Goal: Information Seeking & Learning: Compare options

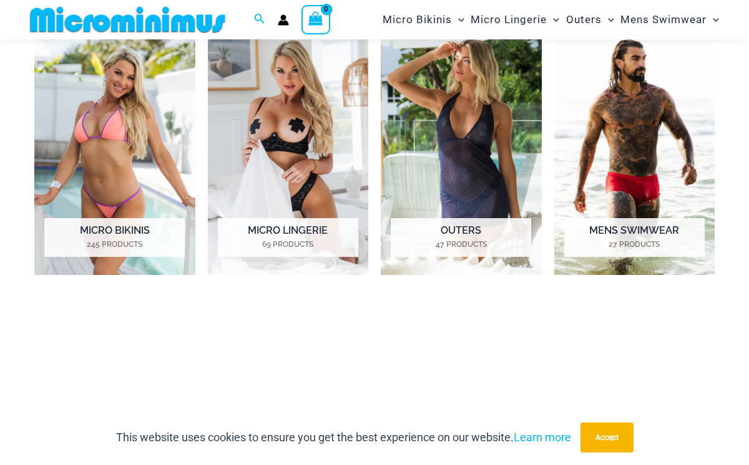
scroll to position [537, 0]
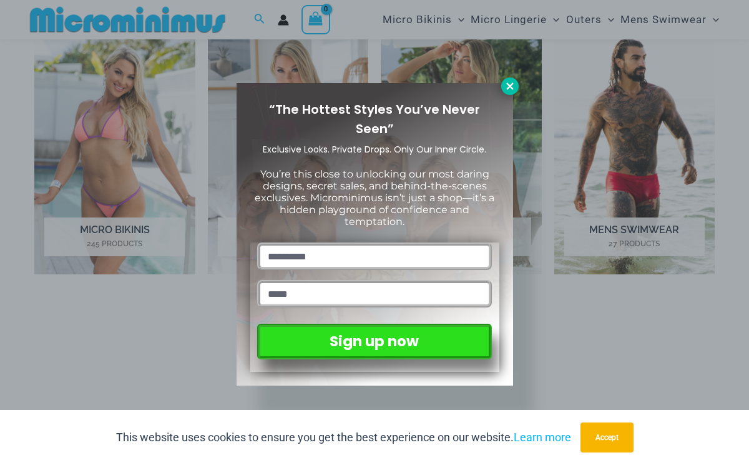
click at [508, 88] on icon at bounding box center [510, 86] width 11 height 11
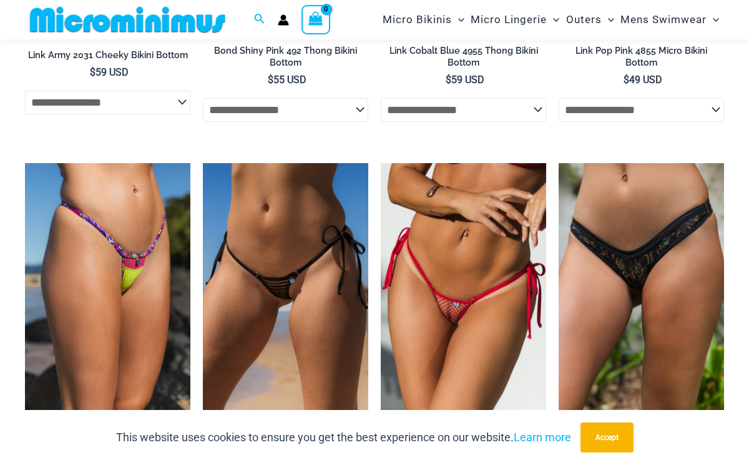
scroll to position [3212, 0]
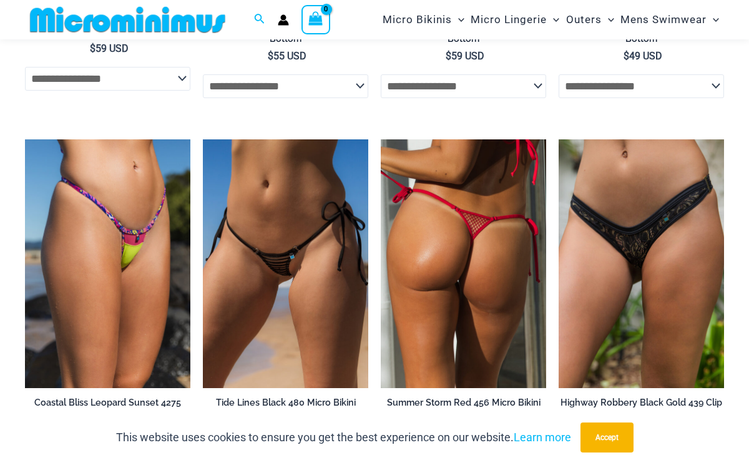
click at [435, 272] on img at bounding box center [463, 263] width 165 height 249
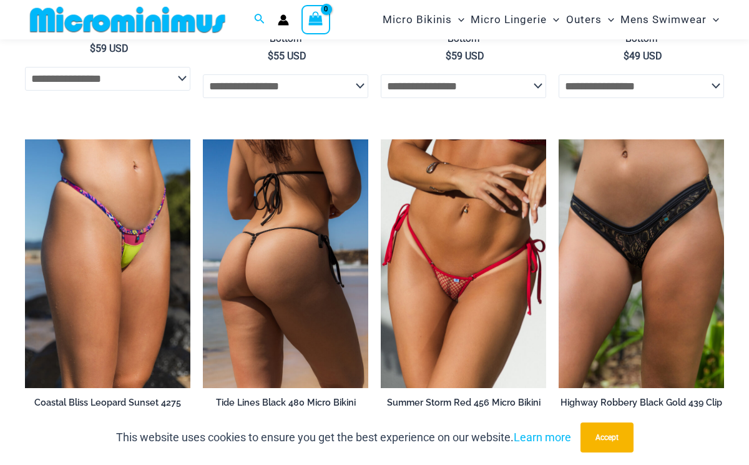
click at [257, 281] on img at bounding box center [285, 263] width 165 height 249
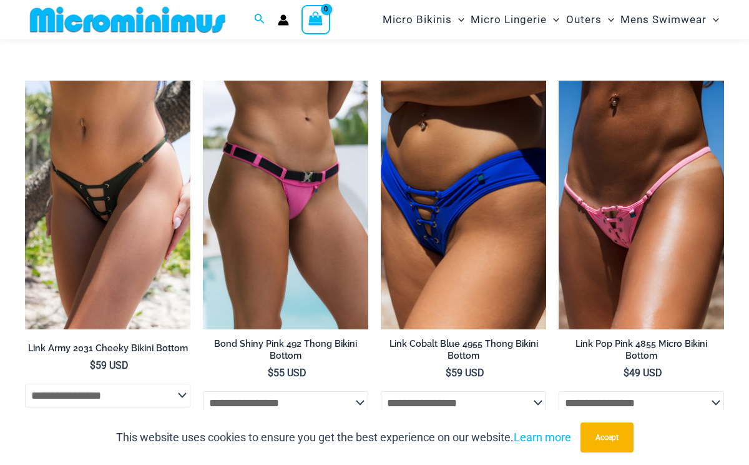
scroll to position [2894, 0]
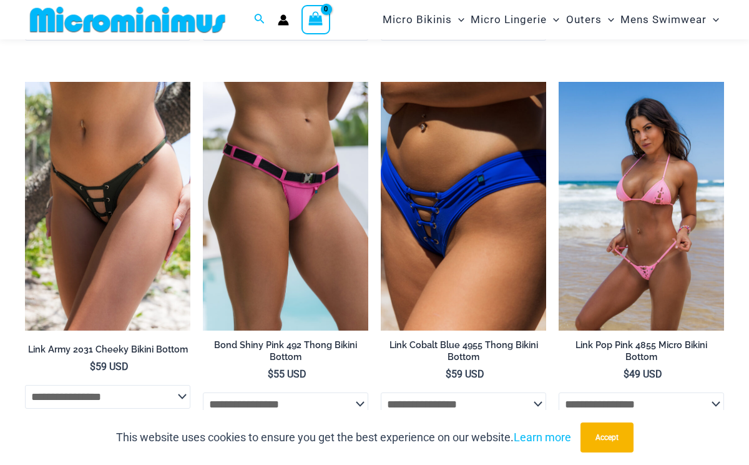
click at [612, 223] on img at bounding box center [641, 206] width 165 height 249
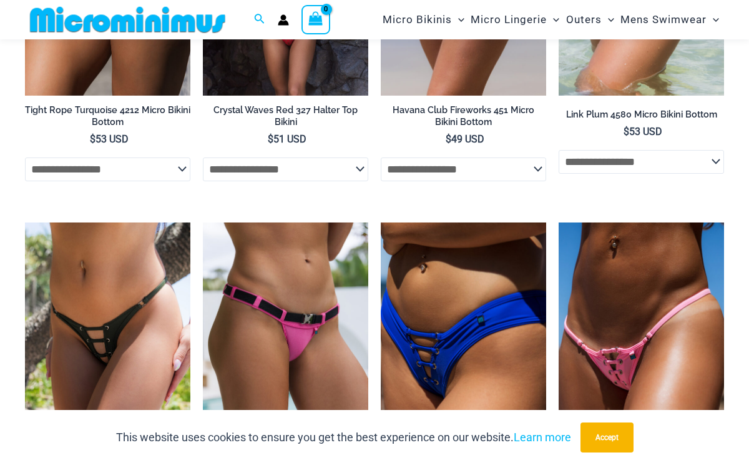
scroll to position [2764, 0]
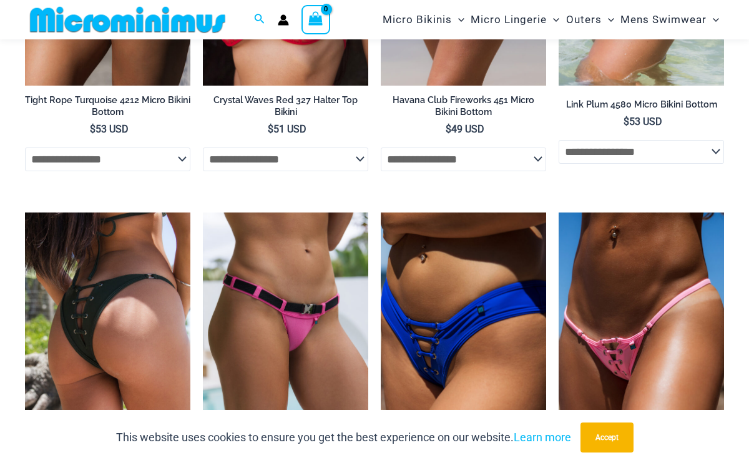
click at [101, 274] on img at bounding box center [107, 336] width 165 height 249
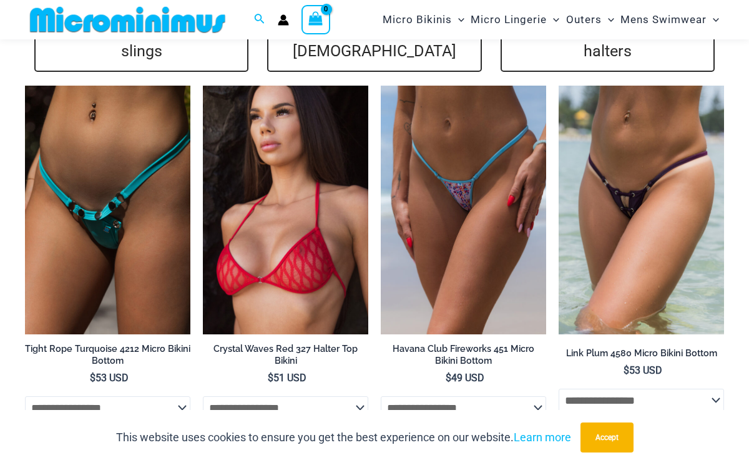
scroll to position [2512, 0]
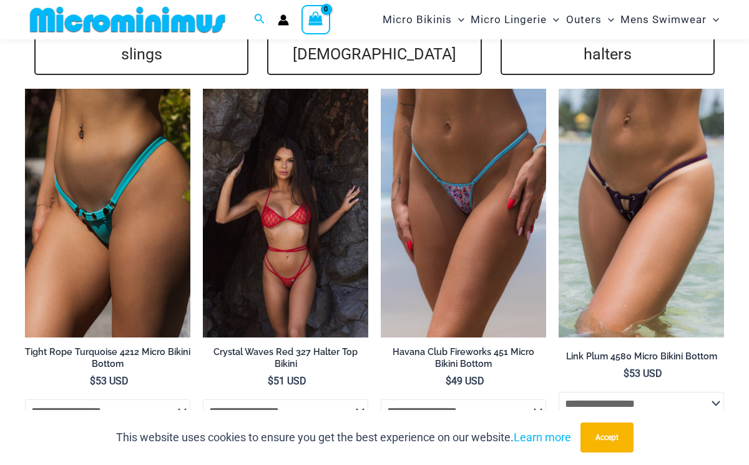
click at [293, 227] on img at bounding box center [285, 213] width 165 height 249
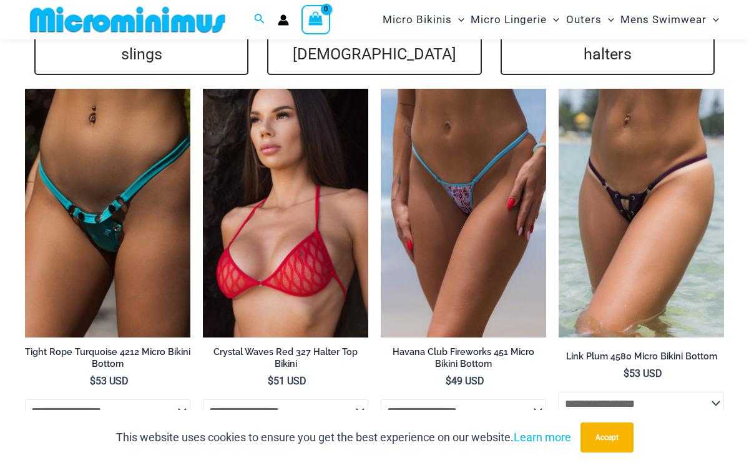
scroll to position [2508, 0]
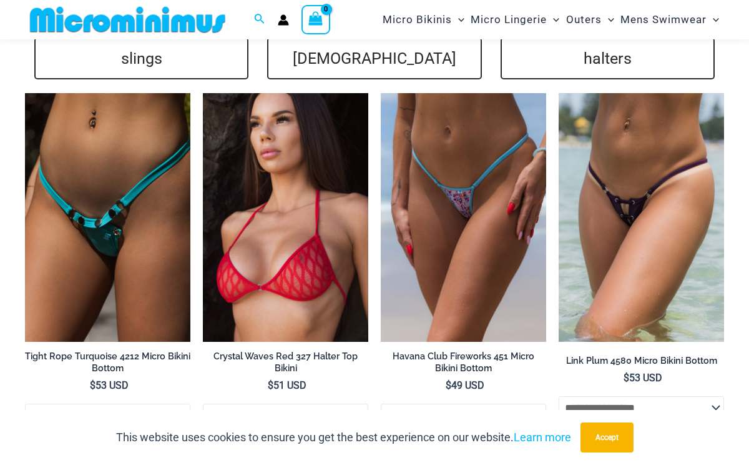
click at [157, 215] on img at bounding box center [107, 217] width 165 height 249
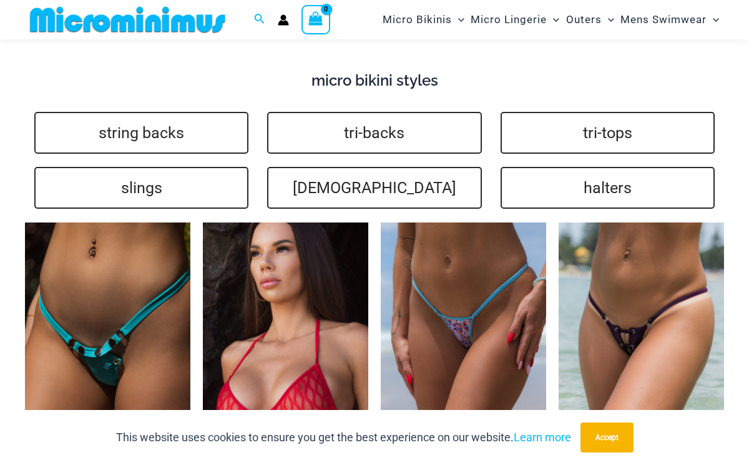
scroll to position [2377, 0]
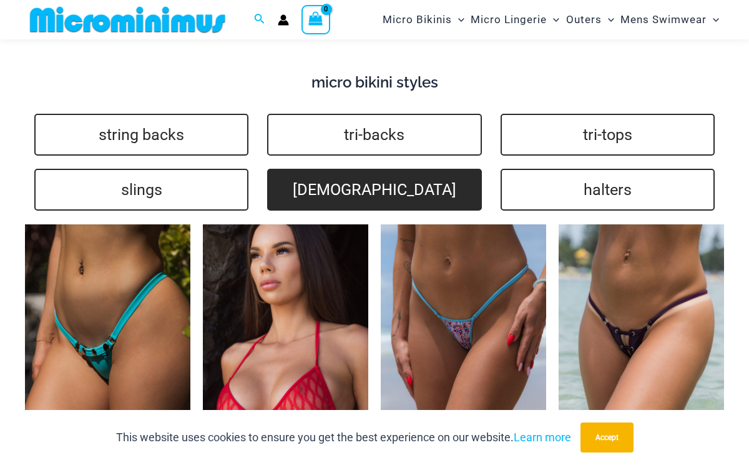
click at [374, 174] on link "brazilians" at bounding box center [374, 190] width 214 height 42
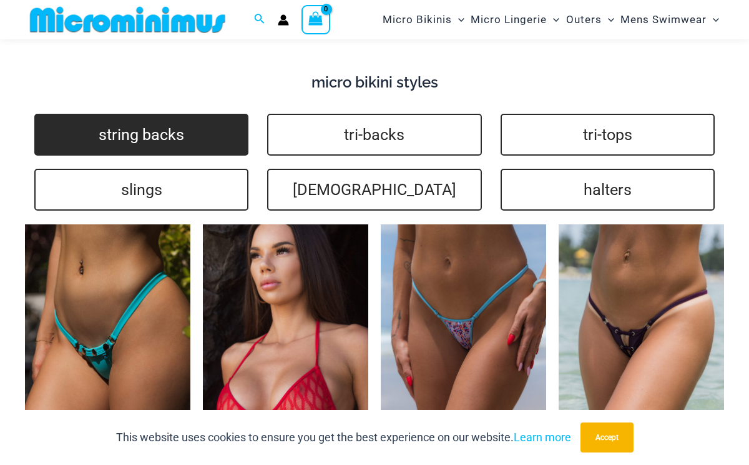
click at [182, 129] on link "string backs" at bounding box center [141, 135] width 214 height 42
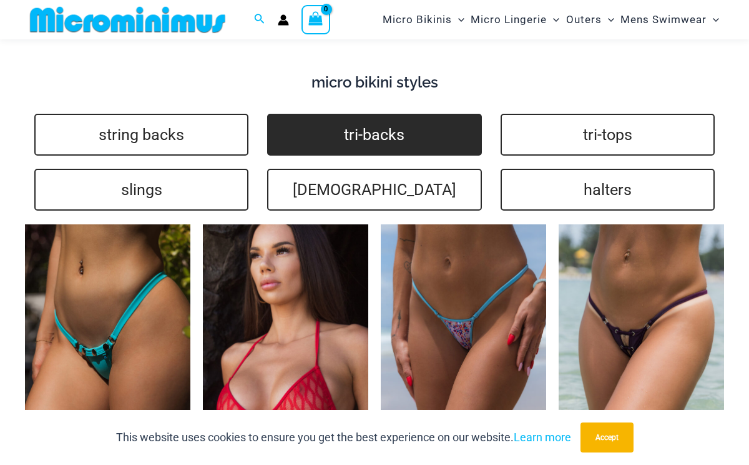
click at [321, 127] on link "tri-backs" at bounding box center [374, 135] width 214 height 42
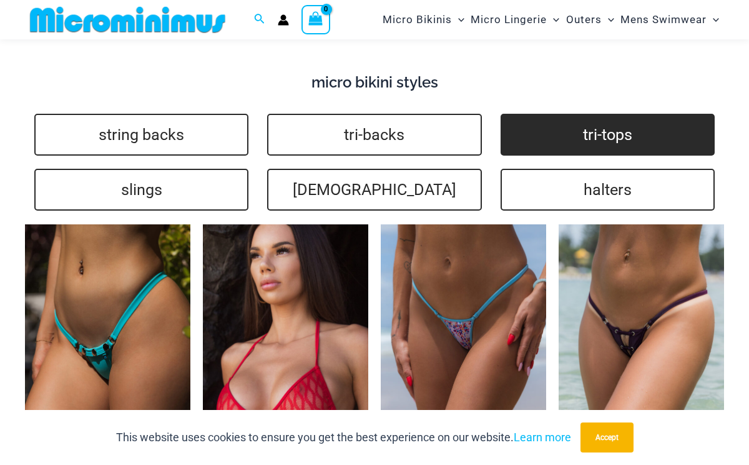
click at [551, 136] on link "tri-tops" at bounding box center [608, 135] width 214 height 42
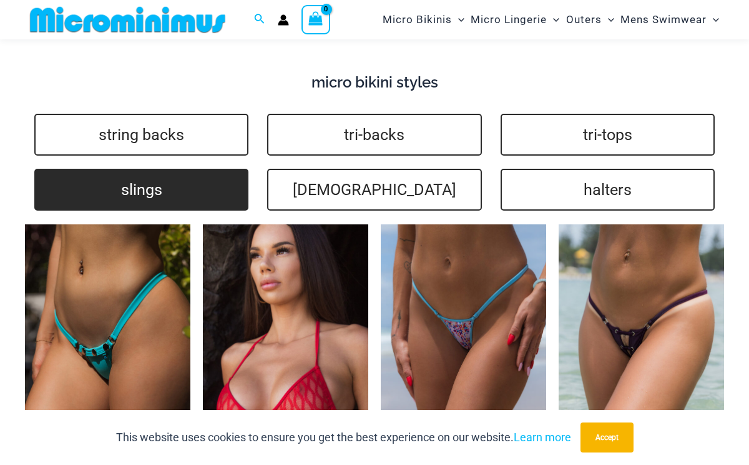
click at [141, 170] on link "slings" at bounding box center [141, 190] width 214 height 42
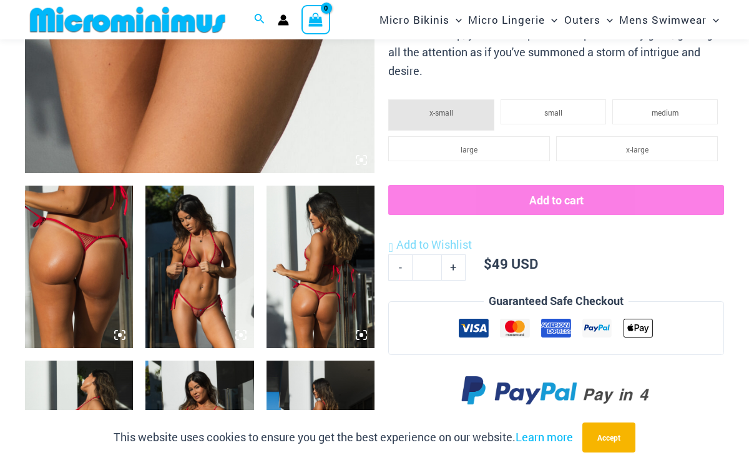
scroll to position [470, 0]
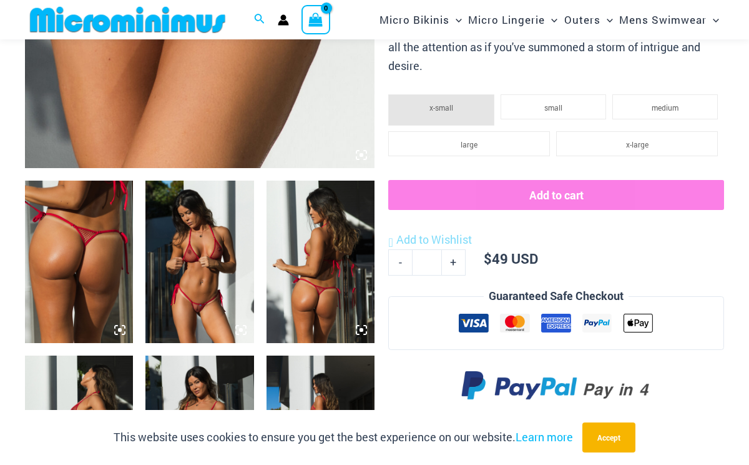
click at [187, 274] on img at bounding box center [199, 261] width 108 height 162
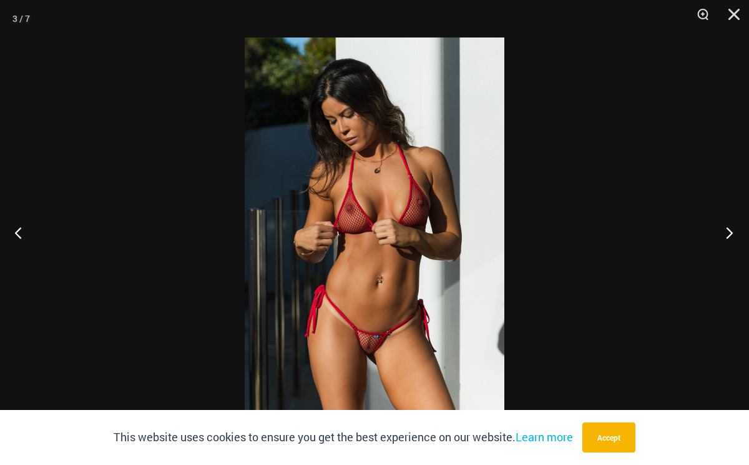
click at [727, 226] on button "Next" at bounding box center [726, 232] width 47 height 62
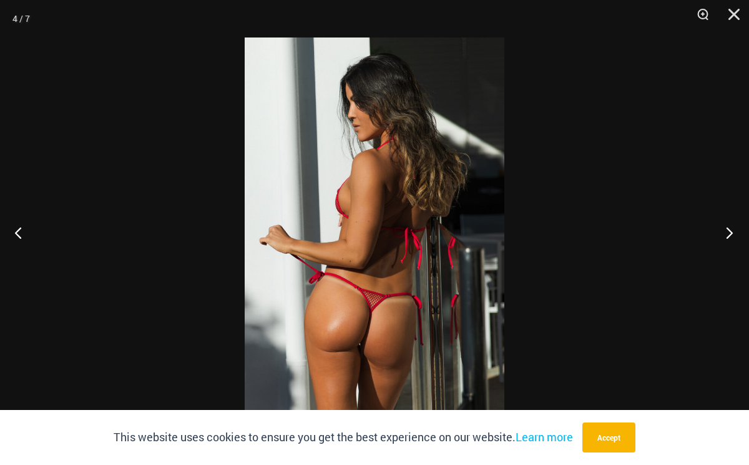
click at [727, 226] on button "Next" at bounding box center [726, 232] width 47 height 62
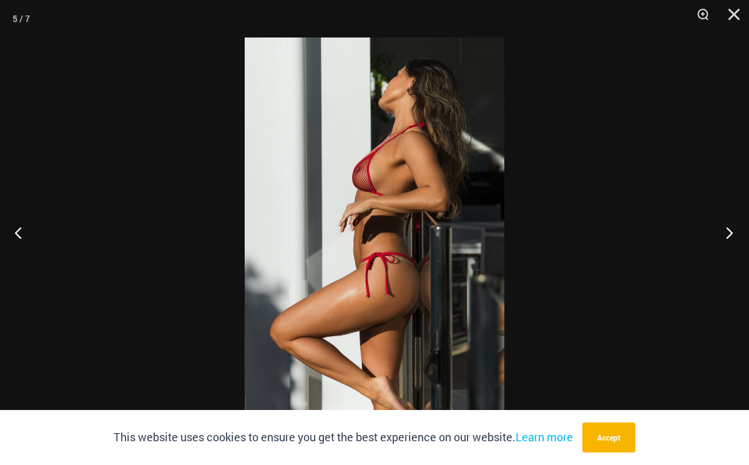
click at [727, 226] on button "Next" at bounding box center [726, 232] width 47 height 62
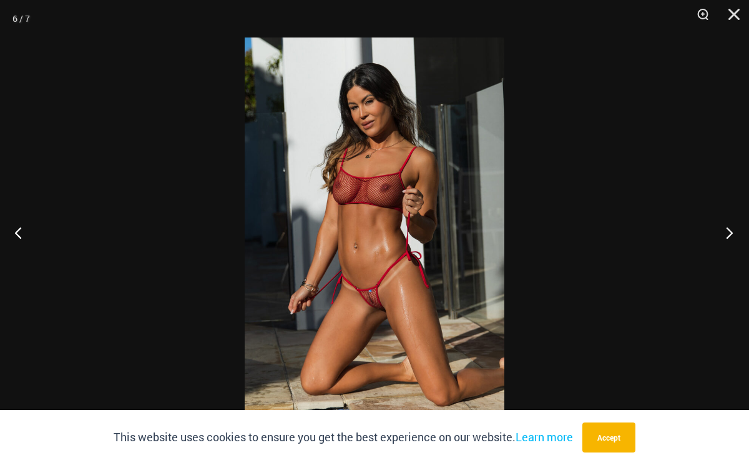
click at [727, 226] on button "Next" at bounding box center [726, 232] width 47 height 62
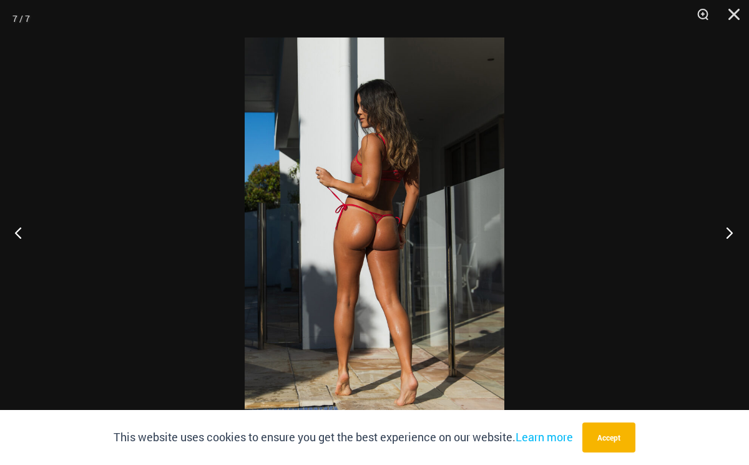
click at [727, 226] on button "Next" at bounding box center [726, 232] width 47 height 62
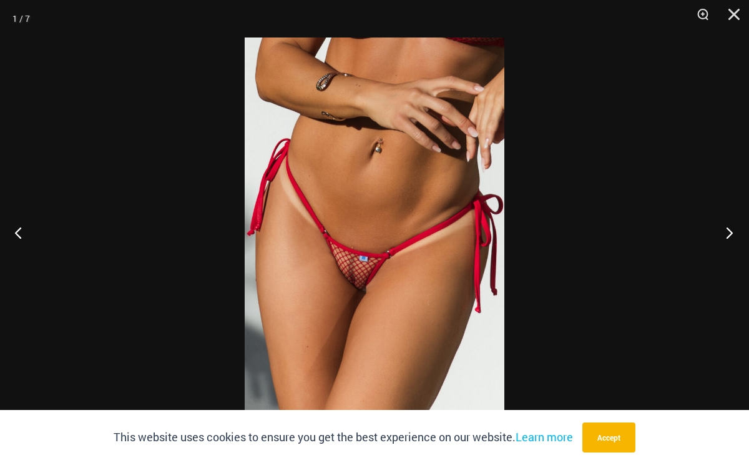
click at [727, 226] on button "Next" at bounding box center [726, 232] width 47 height 62
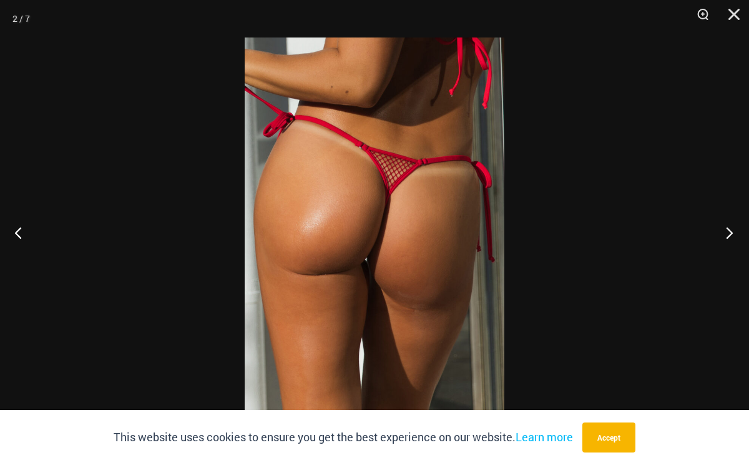
click at [727, 226] on button "Next" at bounding box center [726, 232] width 47 height 62
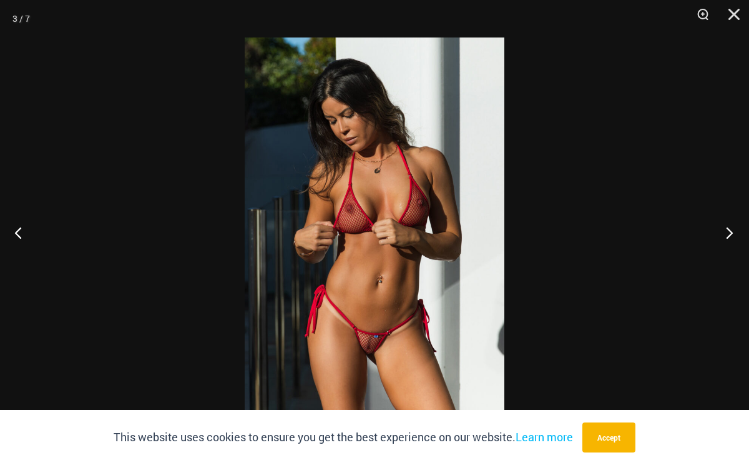
click at [727, 226] on button "Next" at bounding box center [726, 232] width 47 height 62
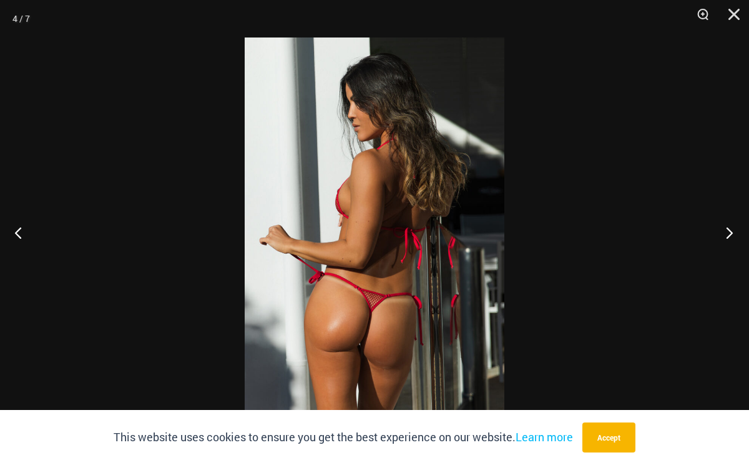
click at [727, 226] on button "Next" at bounding box center [726, 232] width 47 height 62
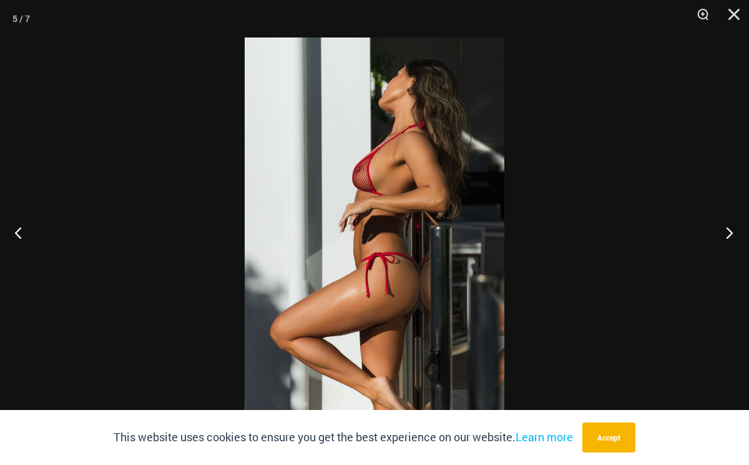
click at [727, 226] on button "Next" at bounding box center [726, 232] width 47 height 62
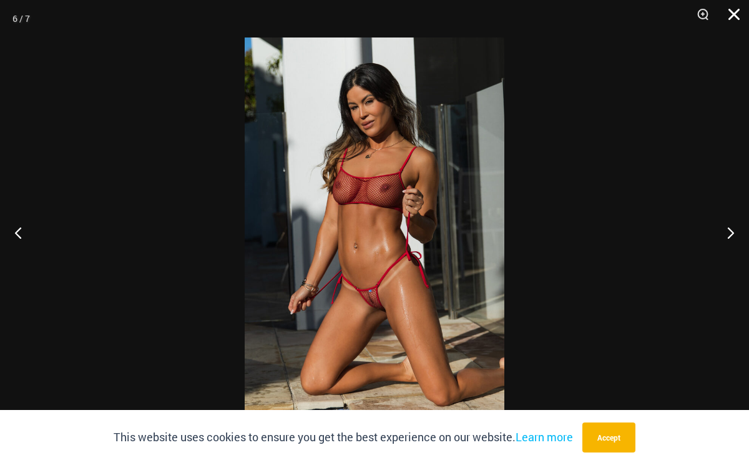
click at [736, 20] on button "Close" at bounding box center [729, 18] width 31 height 37
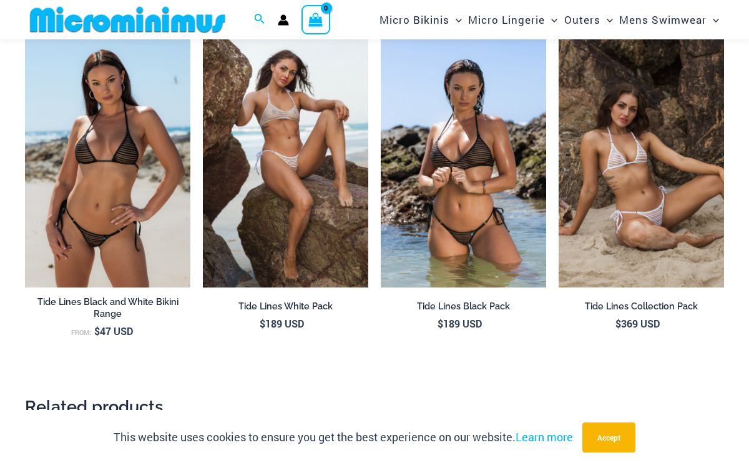
scroll to position [1183, 0]
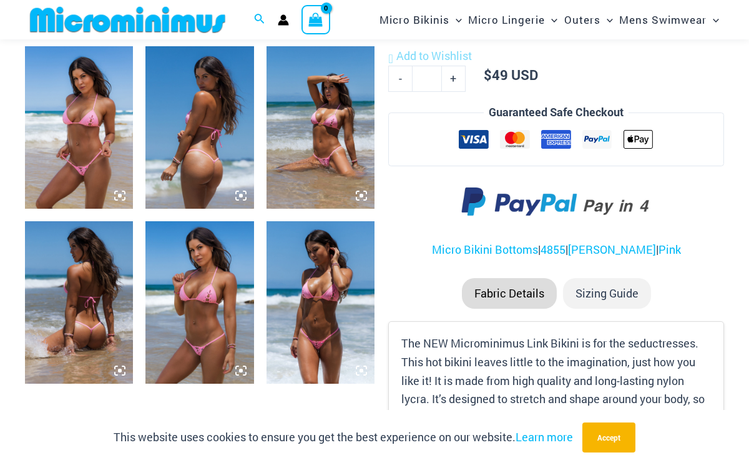
scroll to position [608, 0]
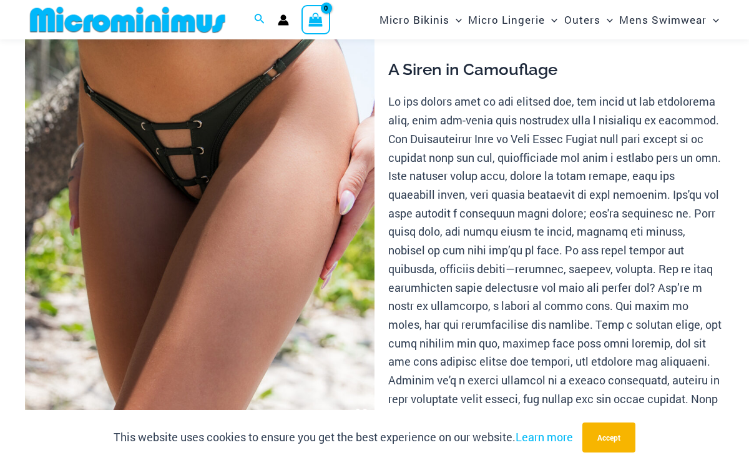
scroll to position [170, 0]
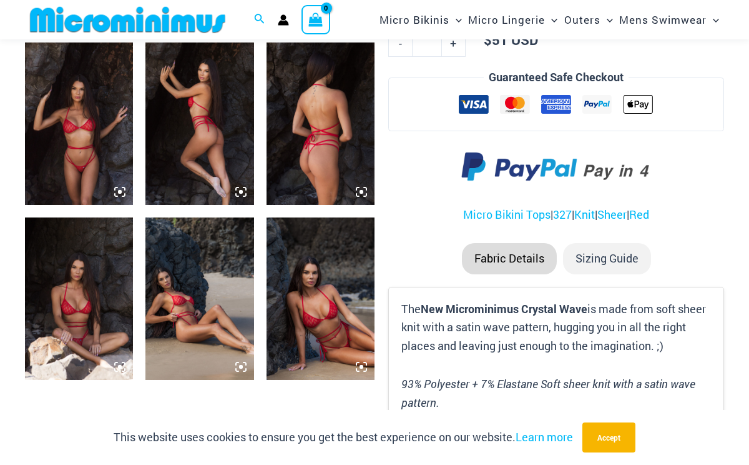
scroll to position [612, 0]
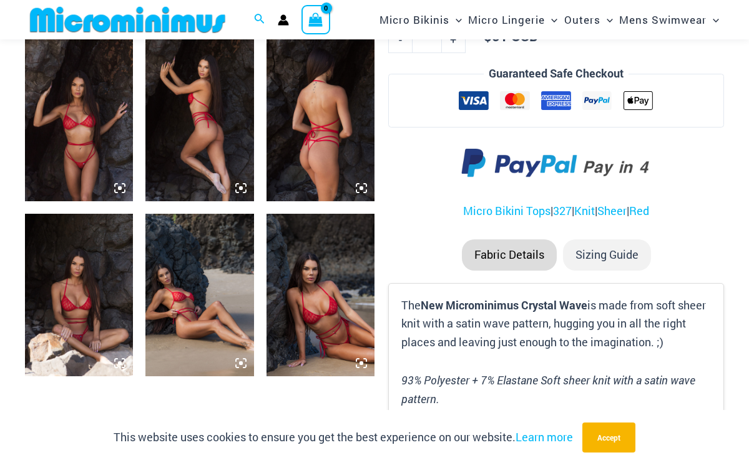
click at [326, 327] on img at bounding box center [321, 295] width 108 height 162
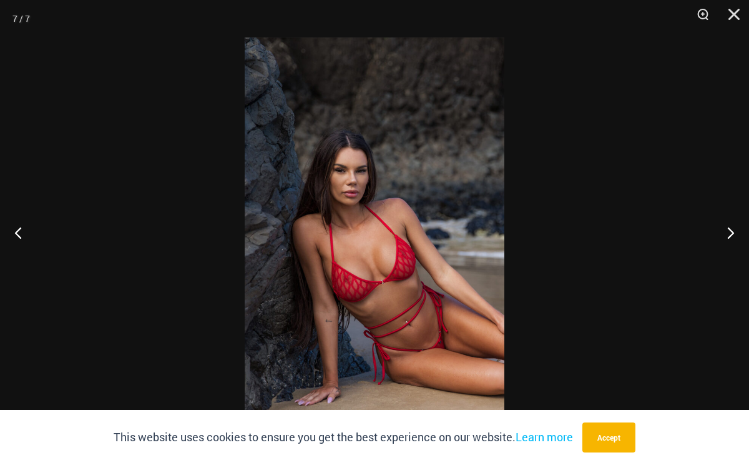
click at [444, 251] on img at bounding box center [375, 232] width 260 height 390
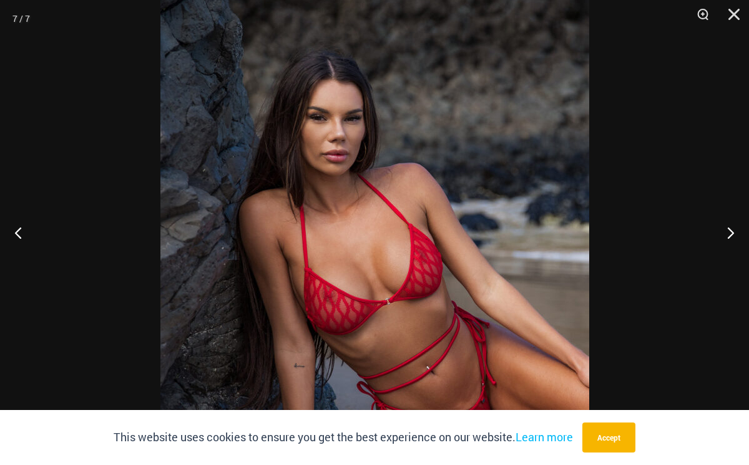
click at [444, 251] on img at bounding box center [374, 219] width 429 height 643
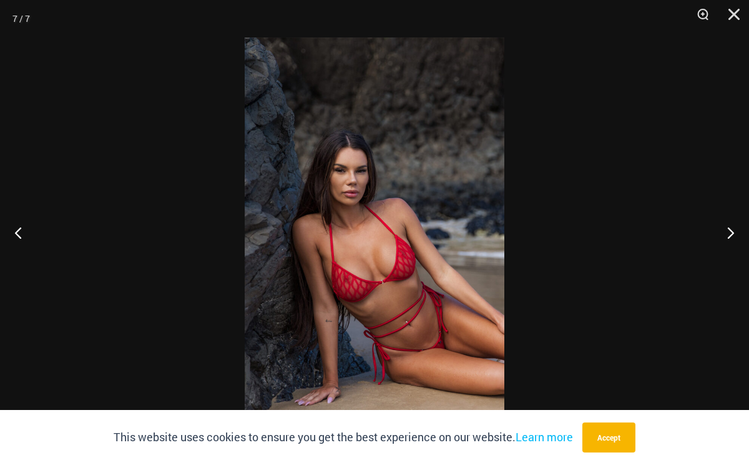
click at [444, 251] on img at bounding box center [375, 232] width 260 height 390
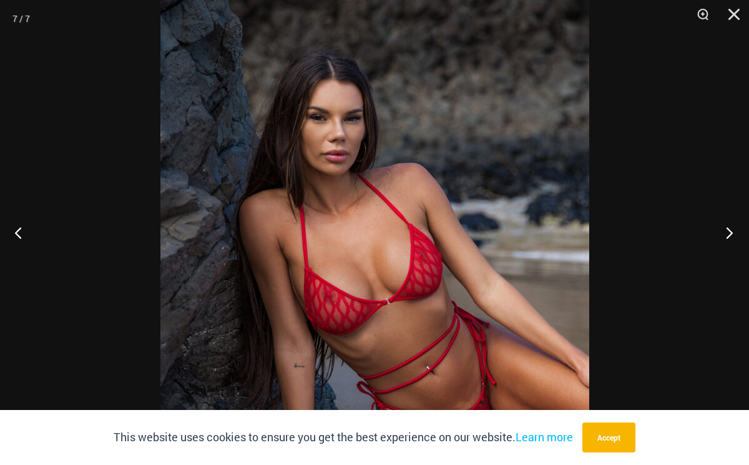
click at [732, 240] on button "Next" at bounding box center [726, 232] width 47 height 62
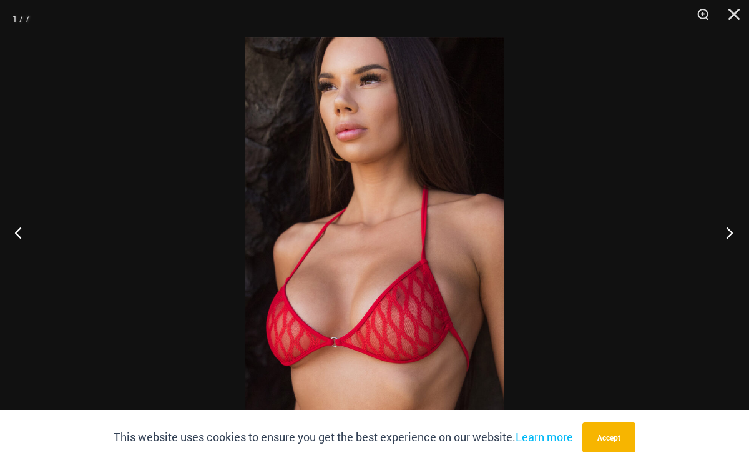
click at [732, 240] on button "Next" at bounding box center [726, 232] width 47 height 62
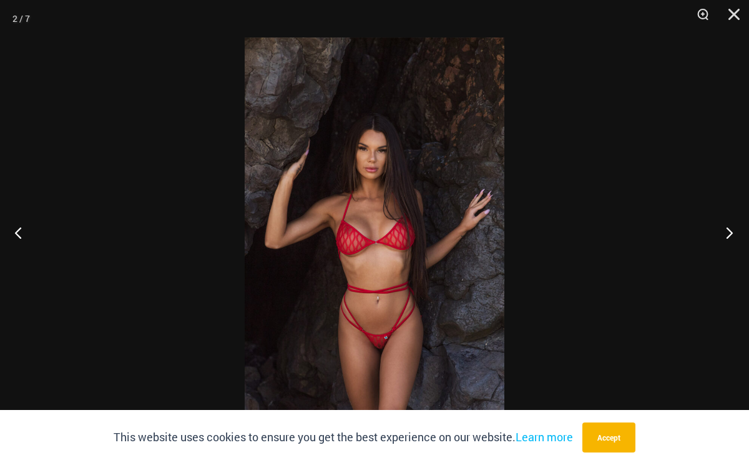
click at [732, 240] on button "Next" at bounding box center [726, 232] width 47 height 62
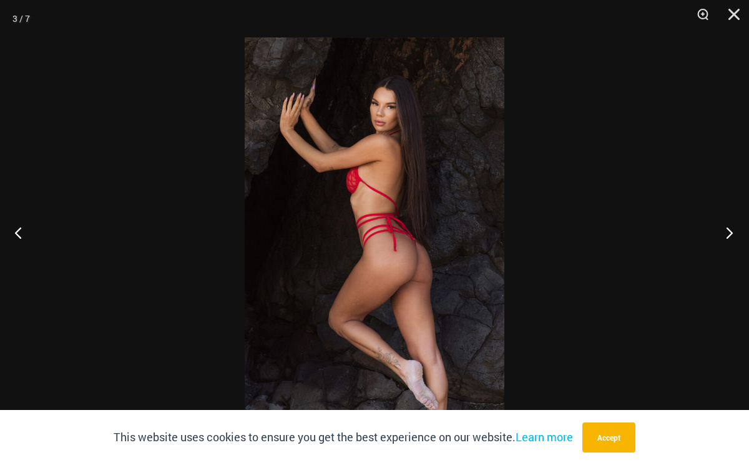
click at [732, 240] on button "Next" at bounding box center [726, 232] width 47 height 62
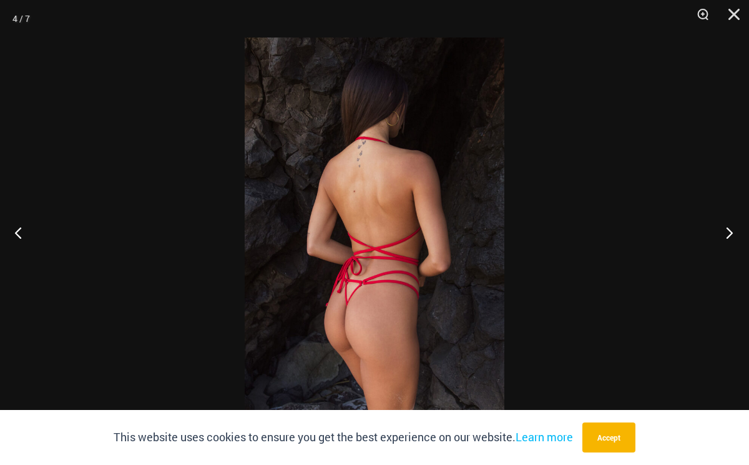
click at [732, 240] on button "Next" at bounding box center [726, 232] width 47 height 62
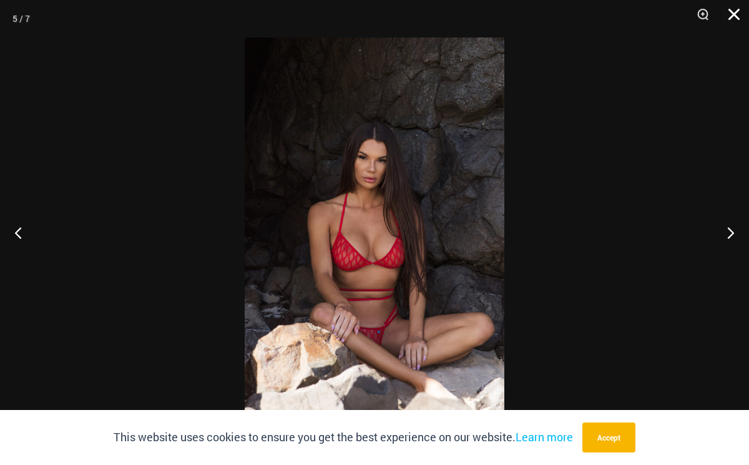
click at [734, 10] on button "Close" at bounding box center [729, 18] width 31 height 37
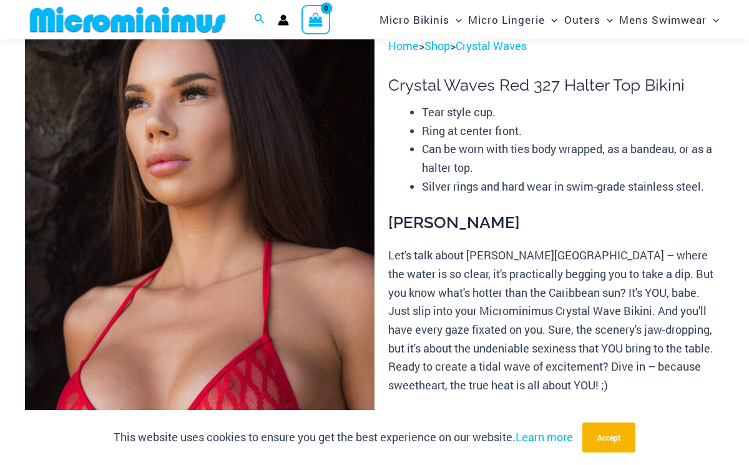
scroll to position [0, 0]
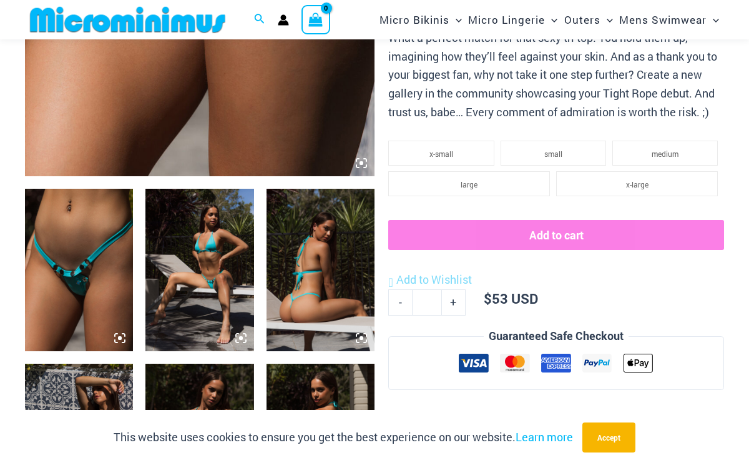
scroll to position [601, 0]
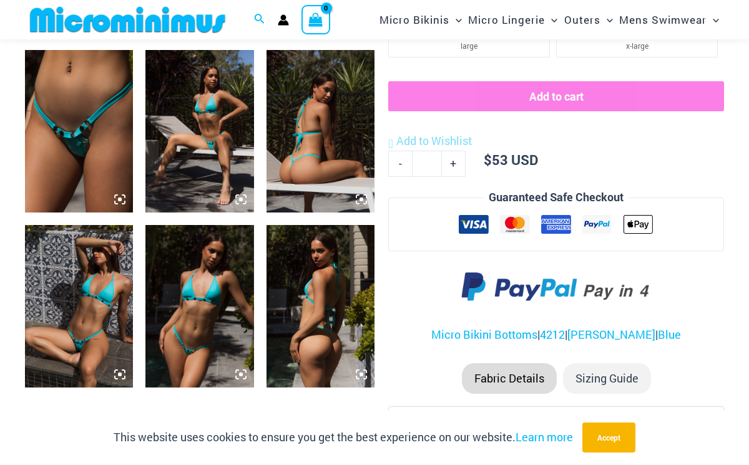
click at [186, 150] on img at bounding box center [199, 131] width 108 height 162
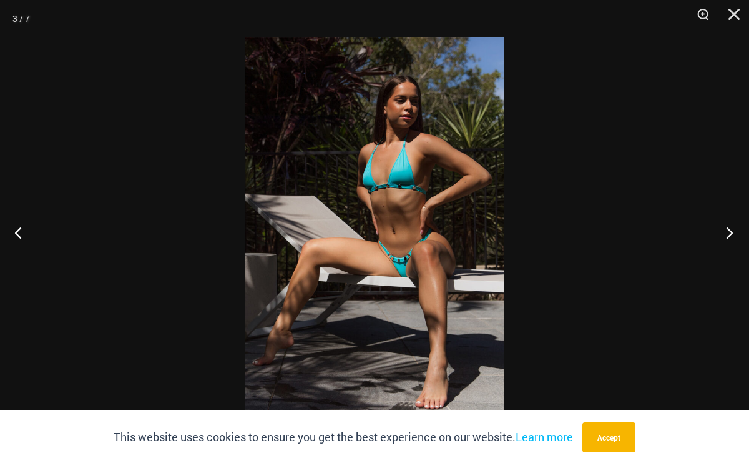
click at [733, 234] on button "Next" at bounding box center [726, 232] width 47 height 62
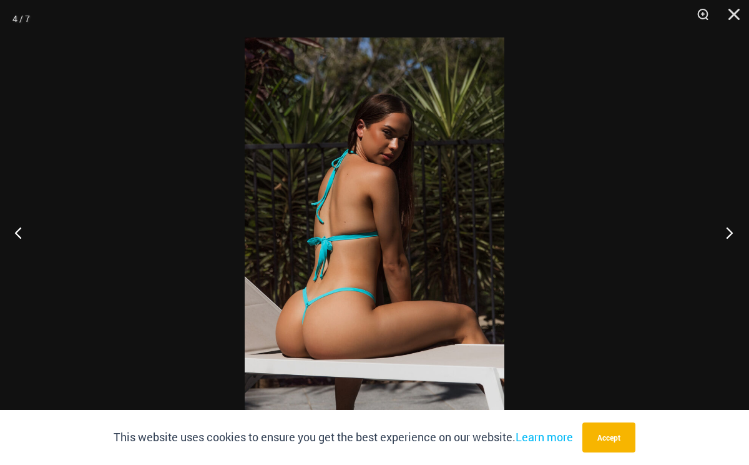
click at [733, 234] on button "Next" at bounding box center [726, 232] width 47 height 62
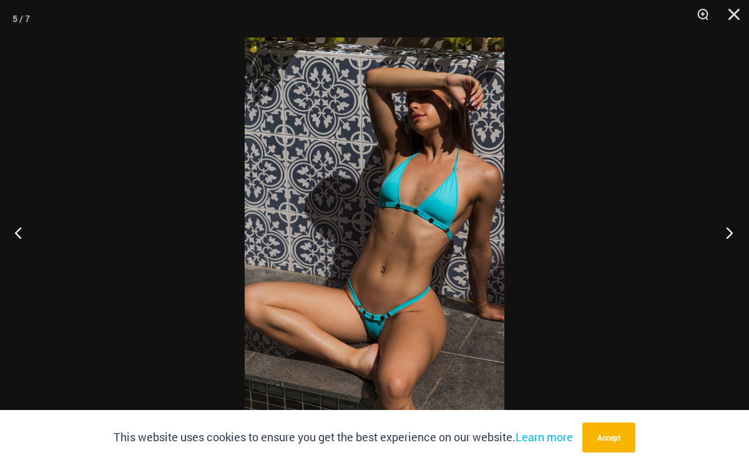
click at [733, 234] on button "Next" at bounding box center [726, 232] width 47 height 62
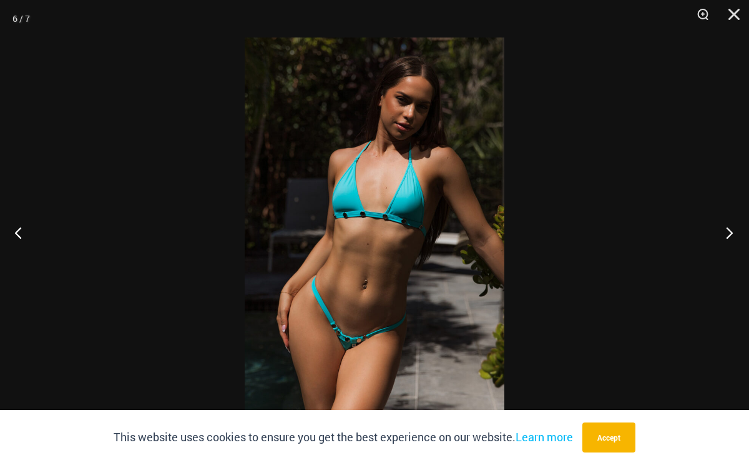
click at [733, 234] on button "Next" at bounding box center [726, 232] width 47 height 62
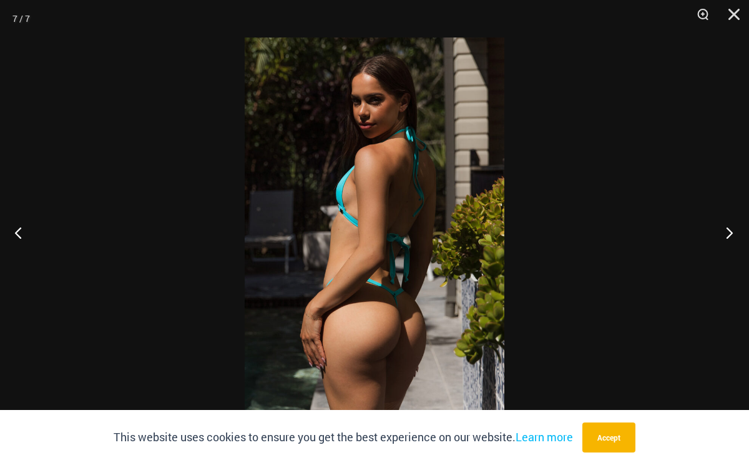
click at [733, 234] on button "Next" at bounding box center [726, 232] width 47 height 62
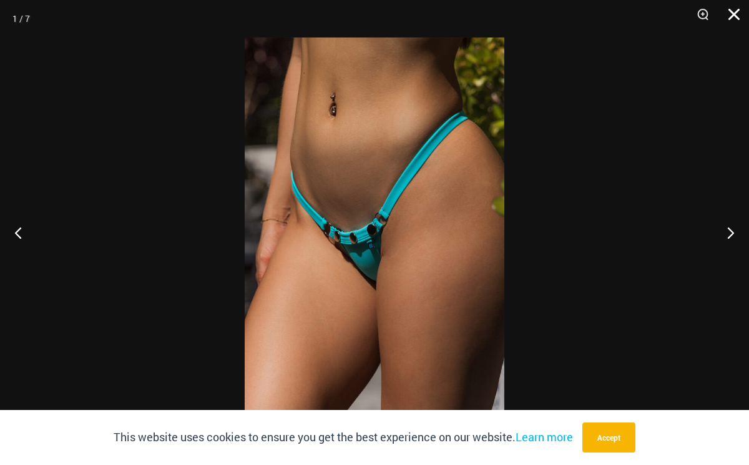
click at [727, 15] on button "Close" at bounding box center [729, 18] width 31 height 37
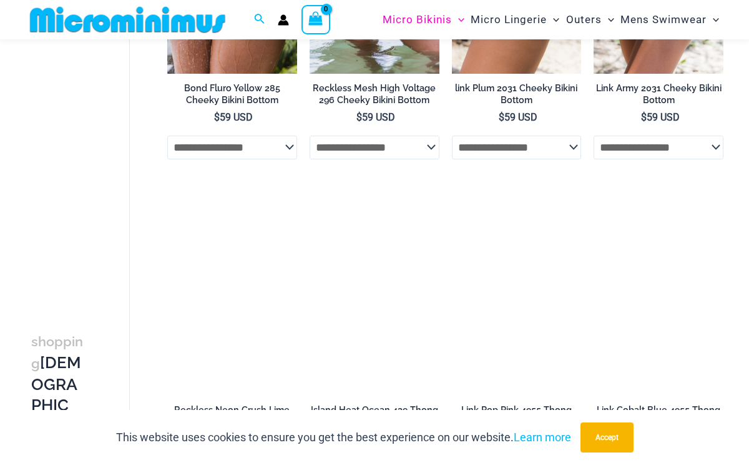
scroll to position [596, 0]
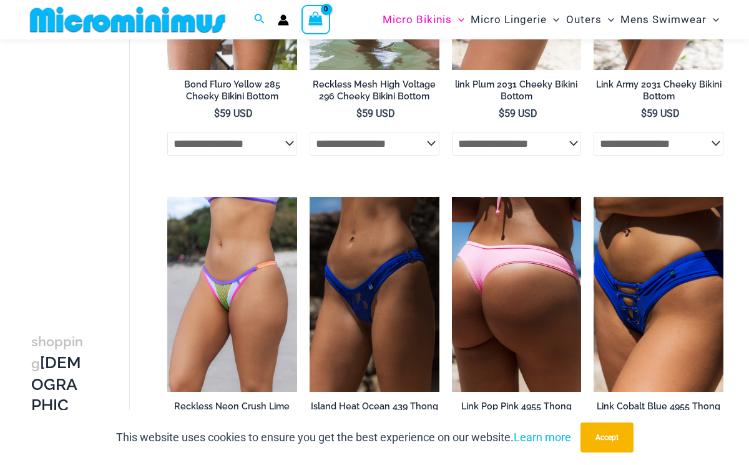
click at [505, 312] on img at bounding box center [517, 294] width 130 height 195
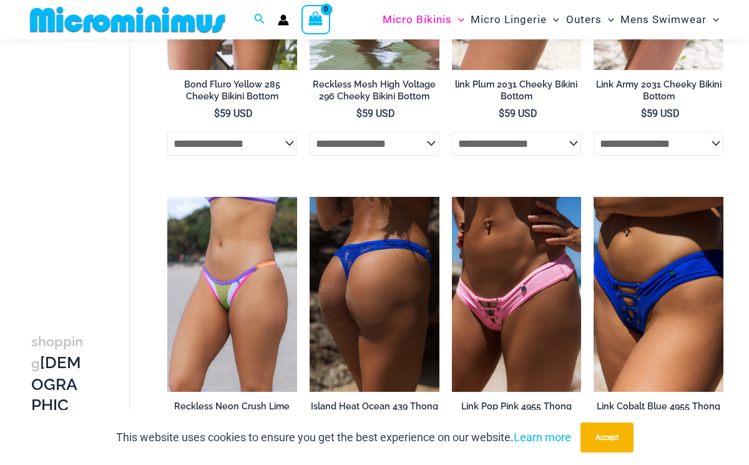
click at [349, 220] on img at bounding box center [375, 294] width 130 height 195
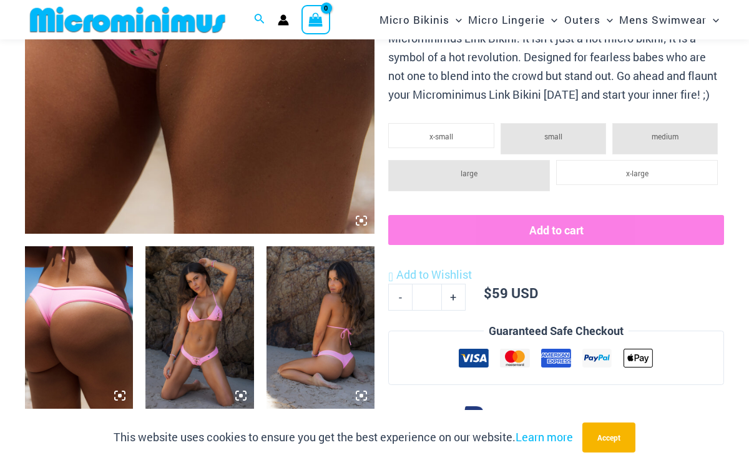
scroll to position [405, 0]
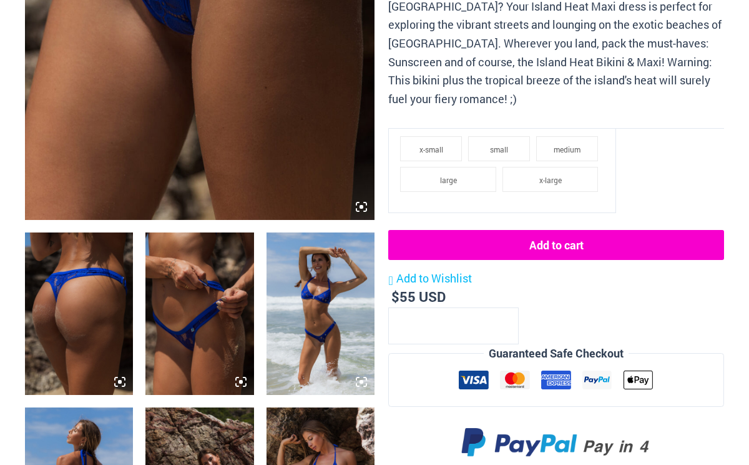
scroll to position [438, 0]
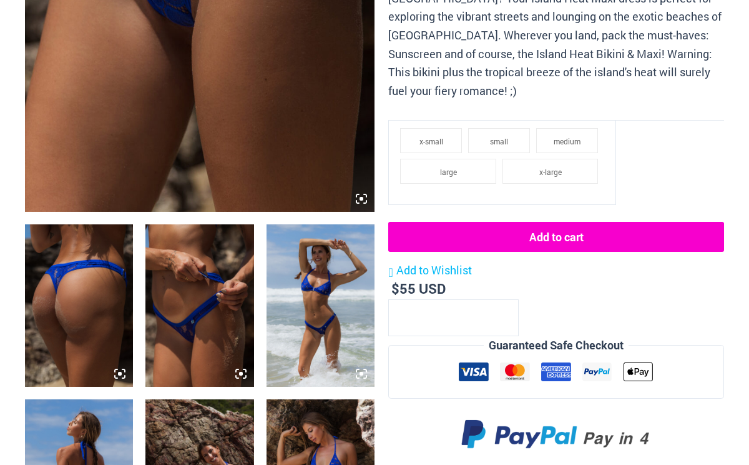
click at [323, 275] on img at bounding box center [321, 305] width 108 height 162
click at [286, 281] on img at bounding box center [321, 305] width 108 height 162
click at [298, 292] on img at bounding box center [321, 305] width 108 height 162
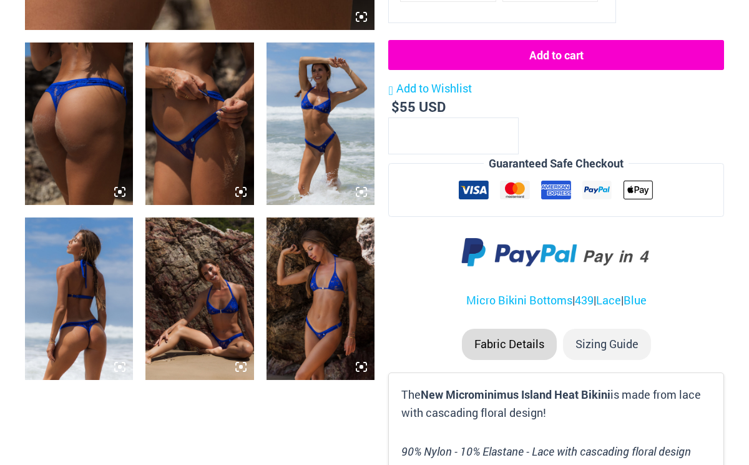
scroll to position [620, 0]
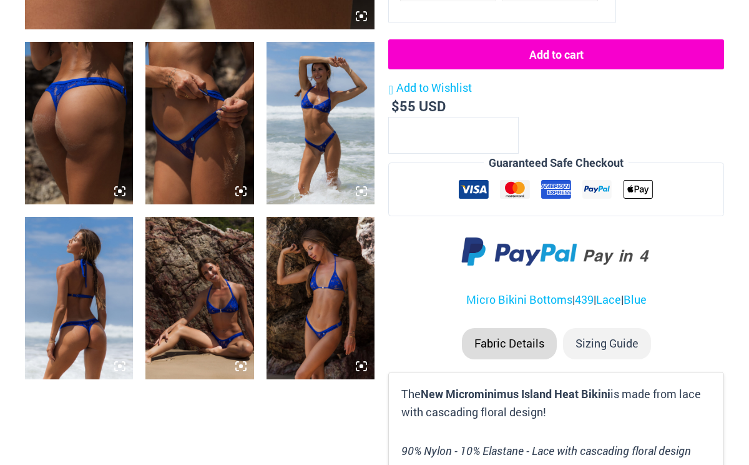
click at [310, 296] on img at bounding box center [321, 298] width 108 height 162
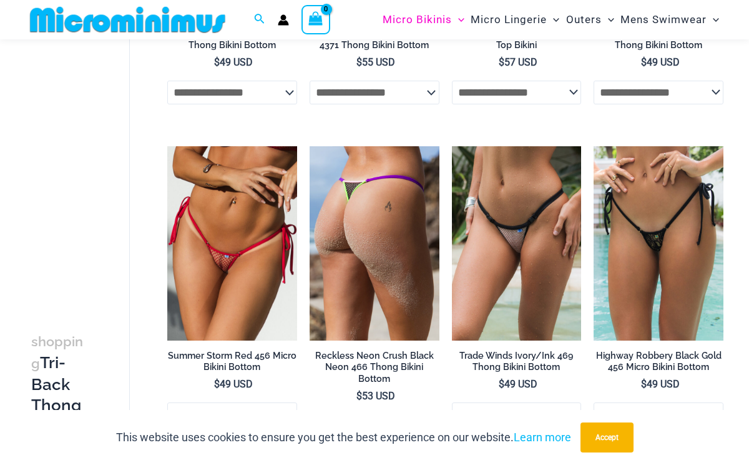
scroll to position [315, 0]
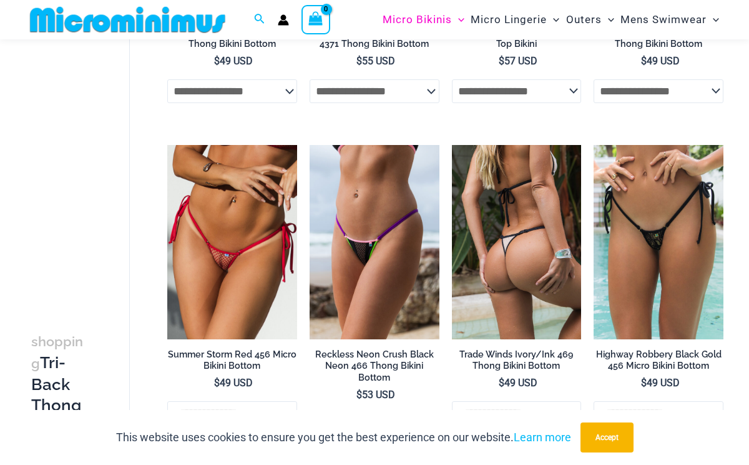
click at [525, 252] on img at bounding box center [517, 242] width 130 height 195
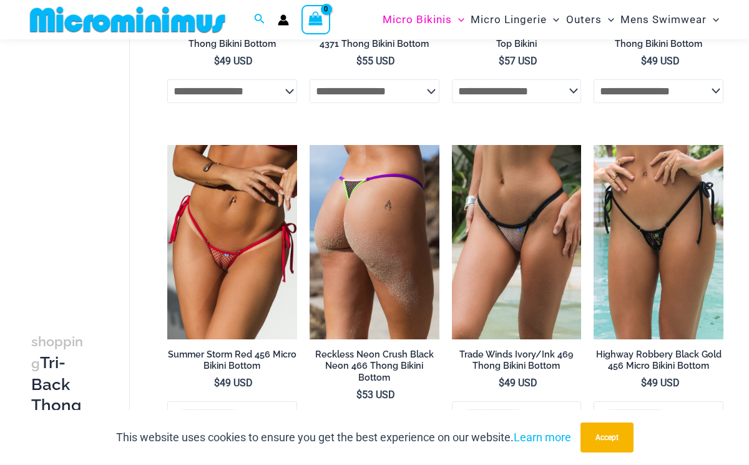
click at [405, 240] on img at bounding box center [375, 242] width 130 height 195
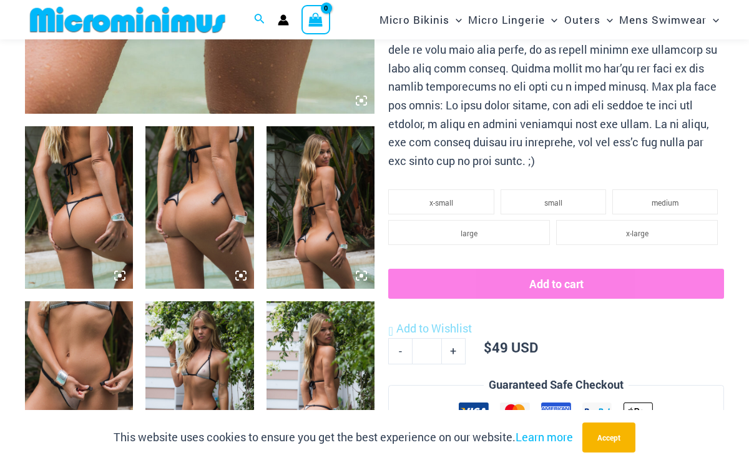
scroll to position [540, 0]
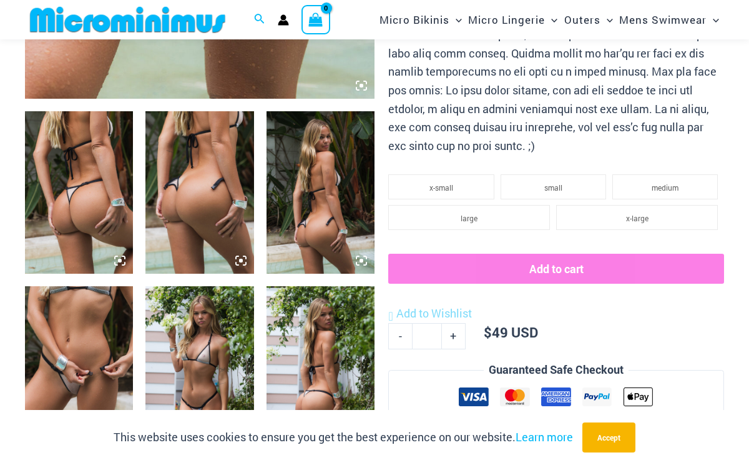
click at [192, 332] on img at bounding box center [199, 367] width 108 height 162
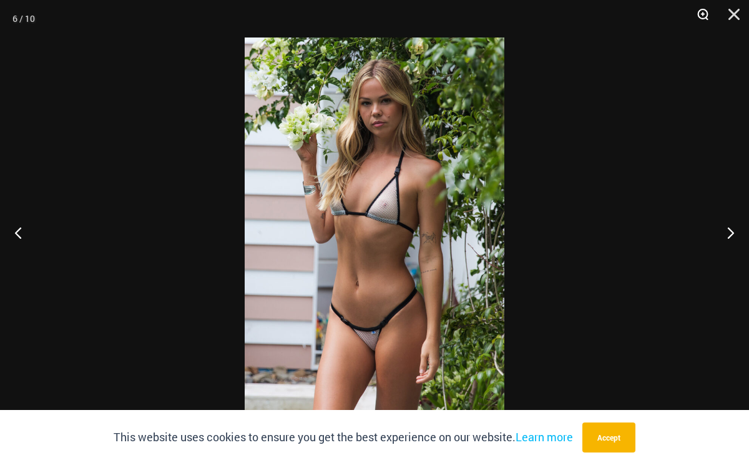
click at [704, 16] on button "Zoom" at bounding box center [698, 18] width 31 height 37
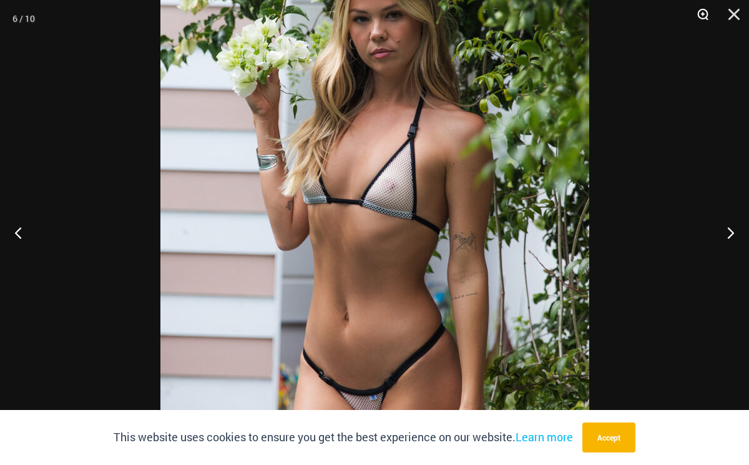
click at [704, 16] on button "Zoom" at bounding box center [698, 18] width 31 height 37
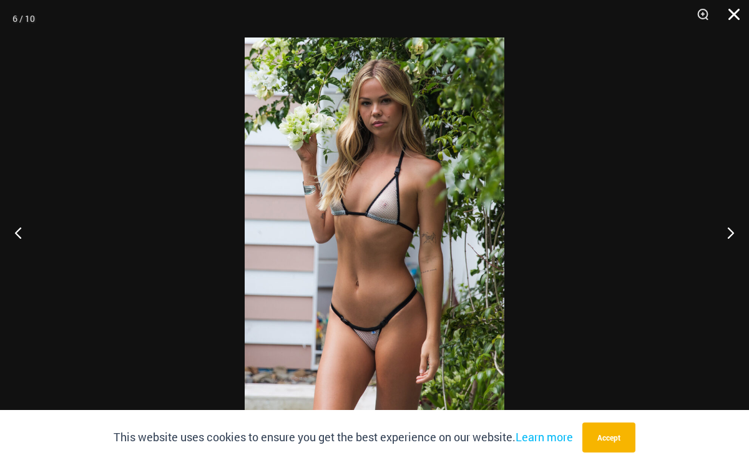
click at [736, 9] on button "Close" at bounding box center [729, 18] width 31 height 37
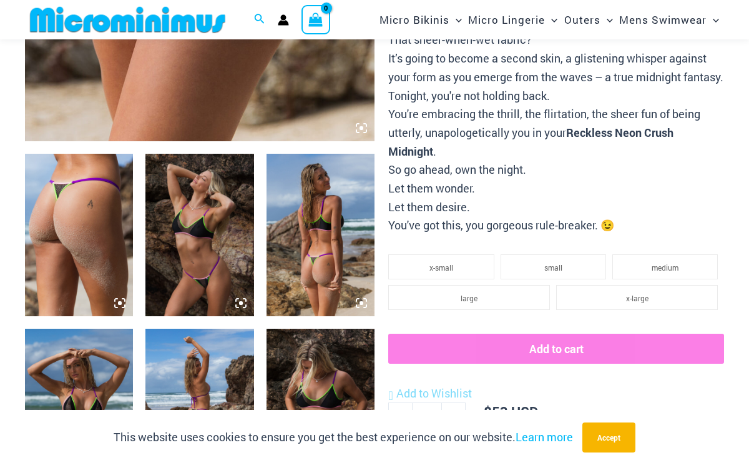
scroll to position [509, 0]
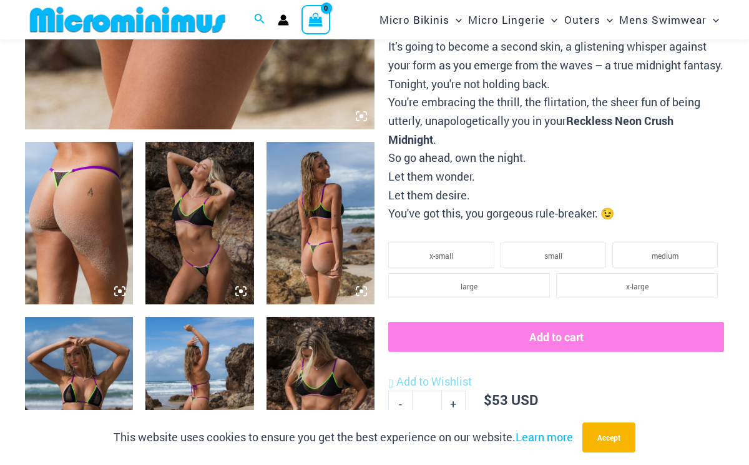
click at [318, 259] on img at bounding box center [321, 223] width 108 height 162
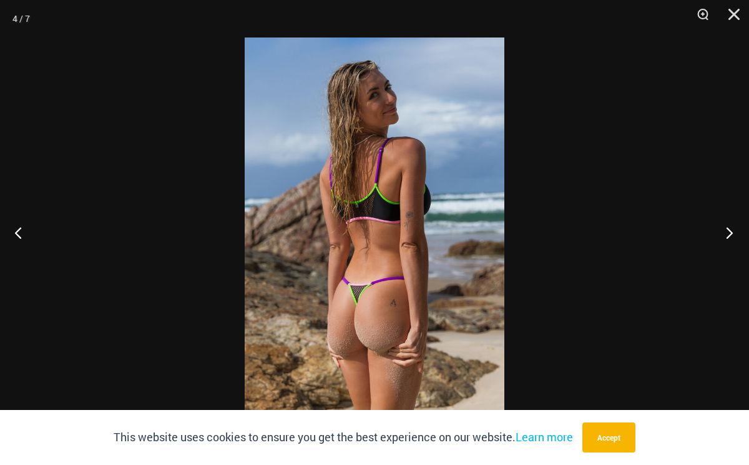
click at [721, 231] on button "Next" at bounding box center [726, 232] width 47 height 62
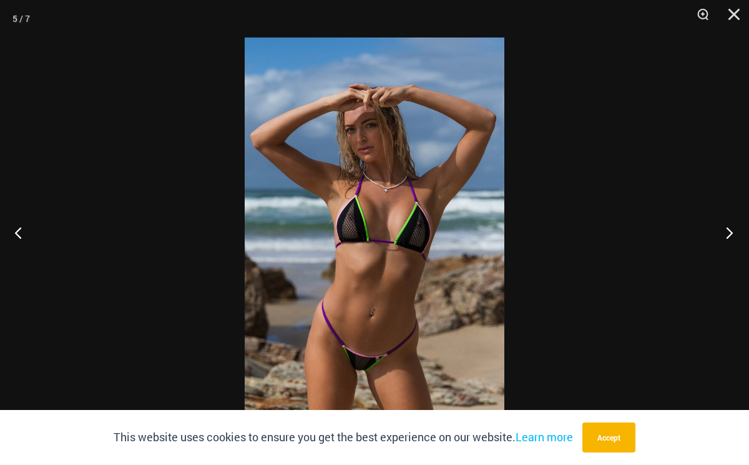
click at [721, 230] on button "Next" at bounding box center [726, 232] width 47 height 62
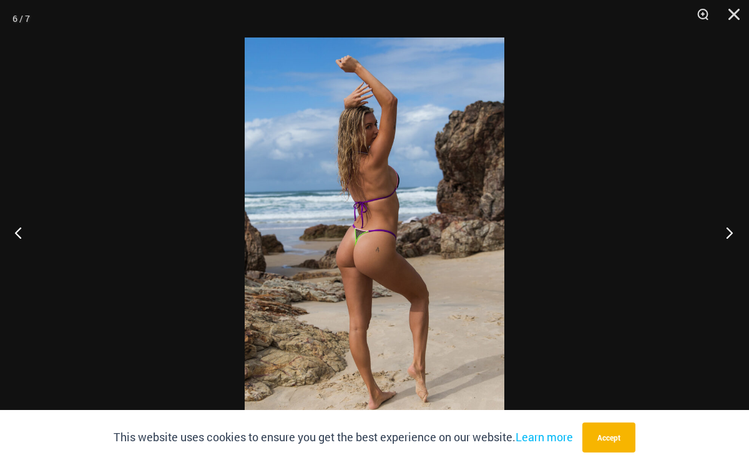
click at [721, 230] on button "Next" at bounding box center [726, 232] width 47 height 62
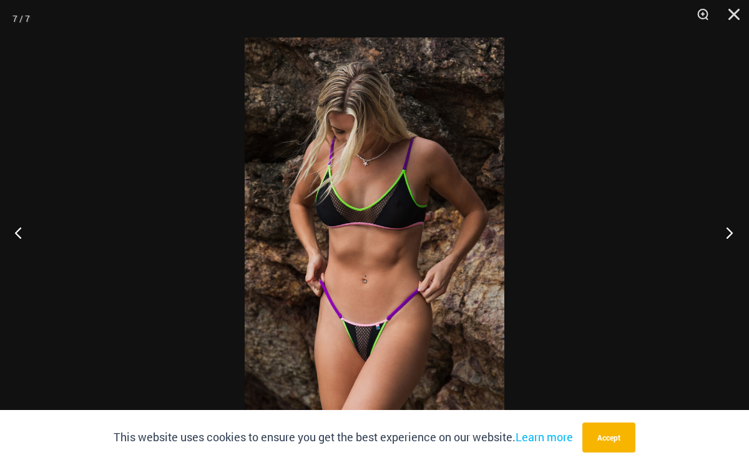
click at [721, 230] on button "Next" at bounding box center [726, 232] width 47 height 62
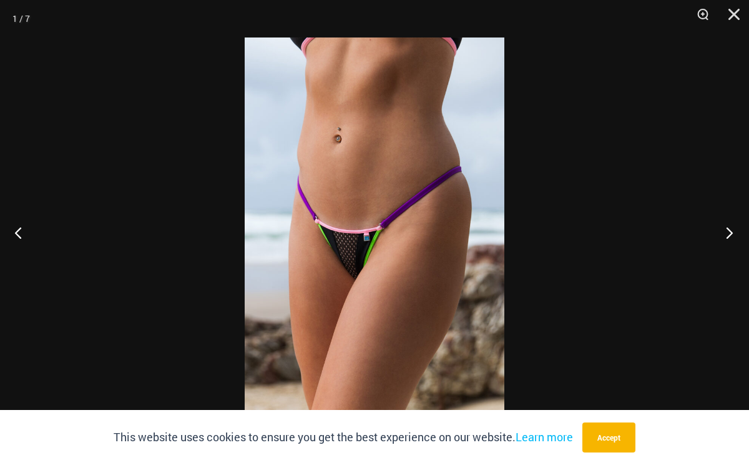
click at [721, 230] on button "Next" at bounding box center [726, 232] width 47 height 62
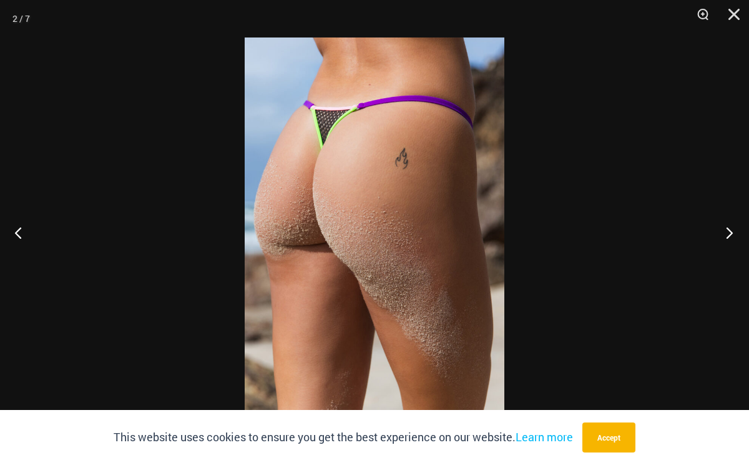
click at [721, 230] on button "Next" at bounding box center [726, 232] width 47 height 62
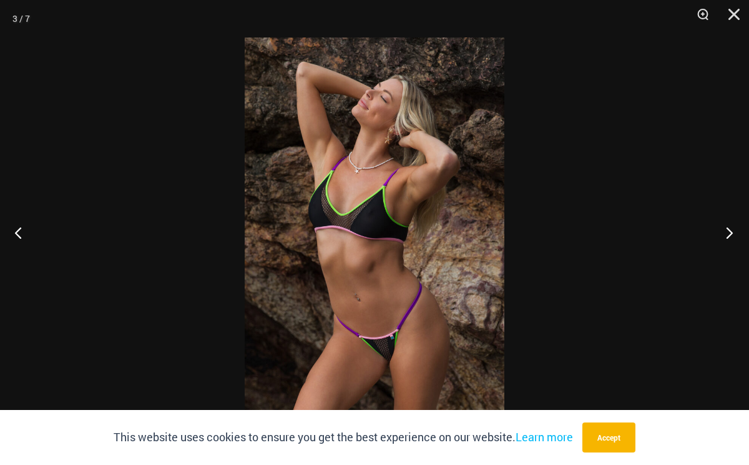
click at [721, 230] on button "Next" at bounding box center [726, 232] width 47 height 62
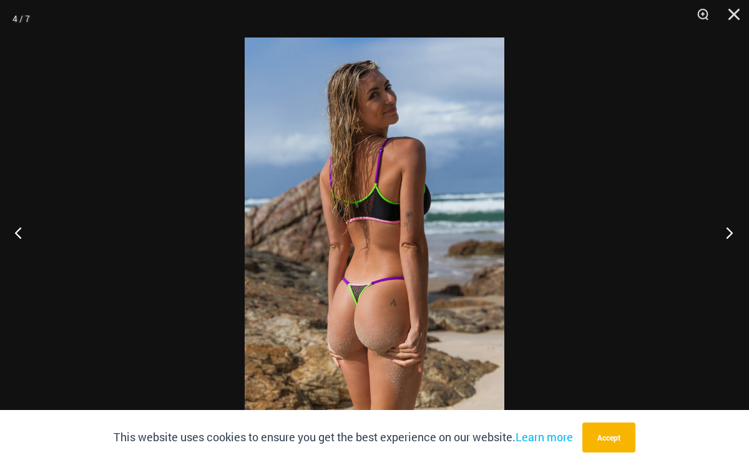
click at [721, 230] on button "Next" at bounding box center [726, 232] width 47 height 62
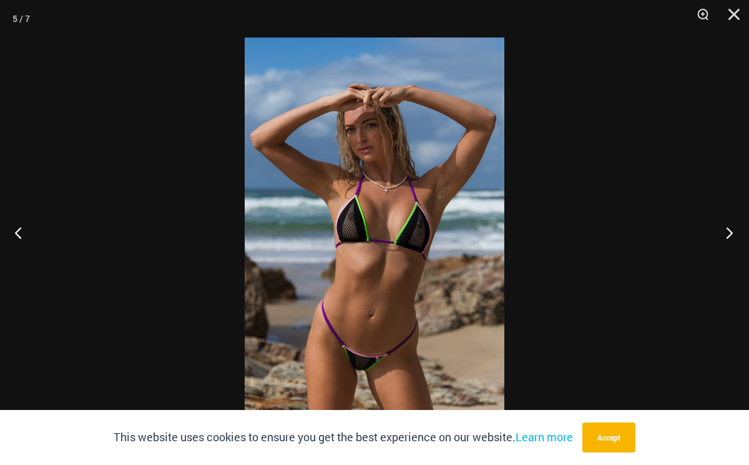
click at [721, 230] on button "Next" at bounding box center [726, 232] width 47 height 62
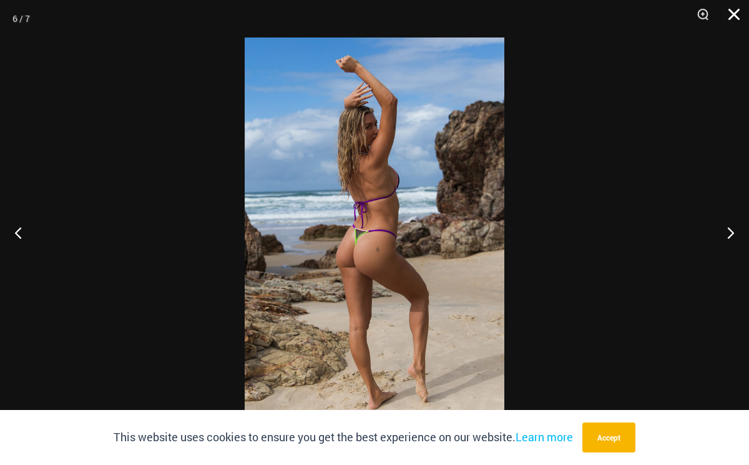
click at [734, 14] on button "Close" at bounding box center [729, 18] width 31 height 37
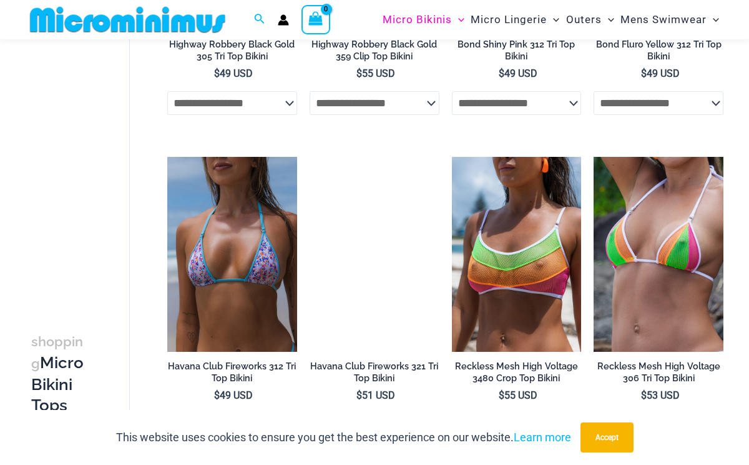
scroll to position [1660, 0]
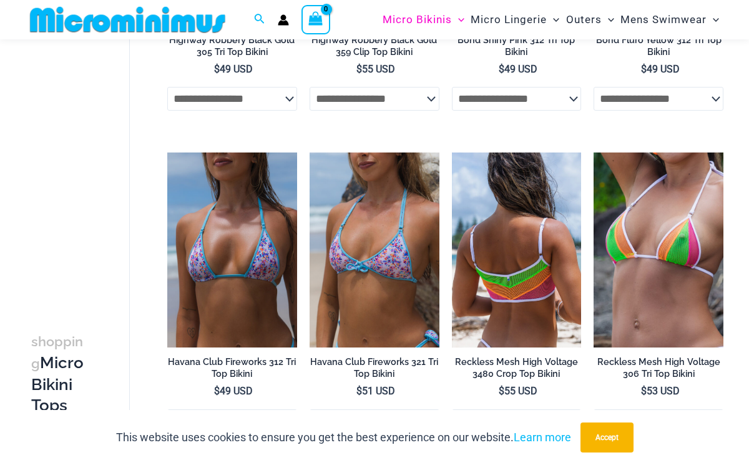
click at [516, 271] on img at bounding box center [517, 249] width 130 height 195
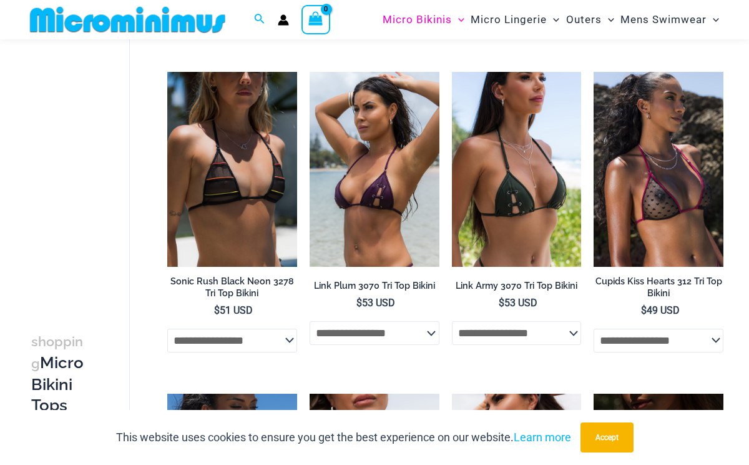
scroll to position [2064, 0]
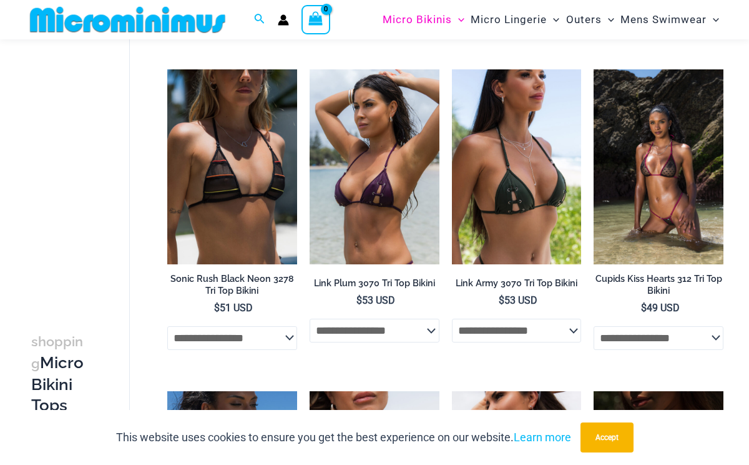
click at [630, 235] on img at bounding box center [659, 166] width 130 height 195
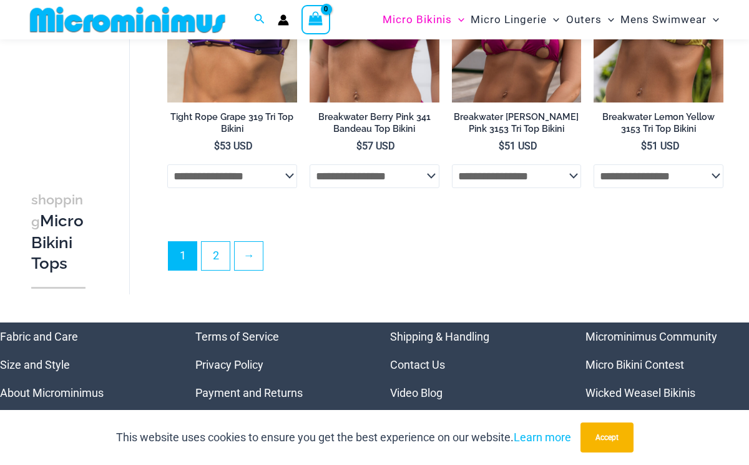
scroll to position [2866, 0]
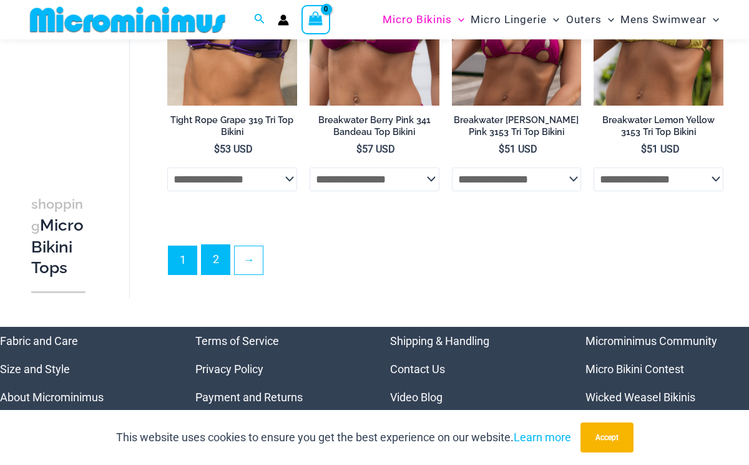
click at [219, 273] on link "2" at bounding box center [216, 259] width 28 height 29
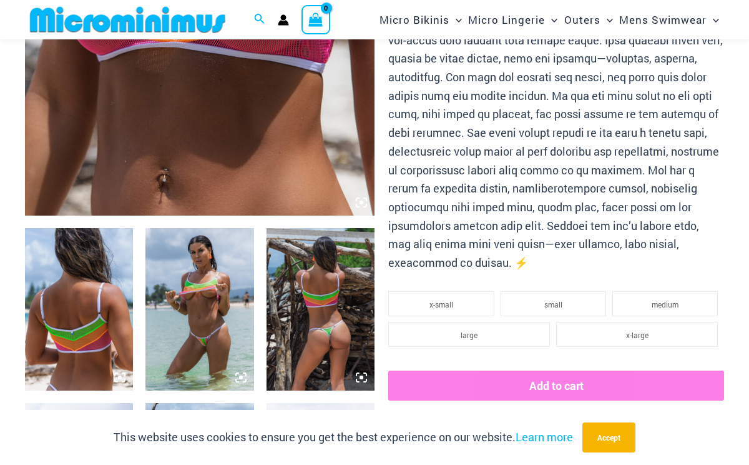
scroll to position [425, 0]
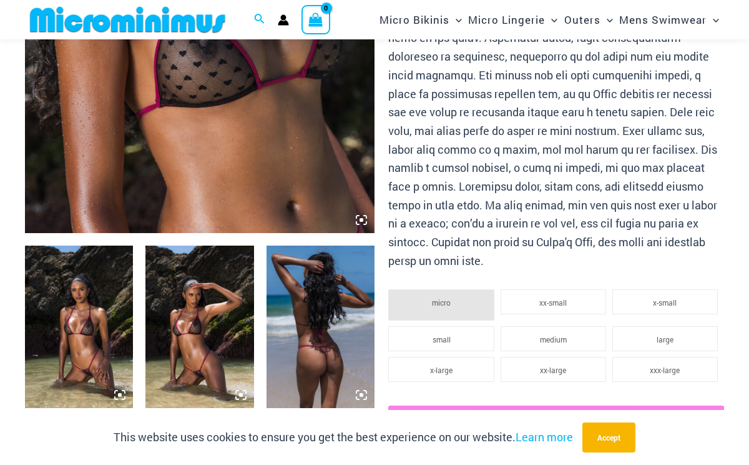
scroll to position [410, 0]
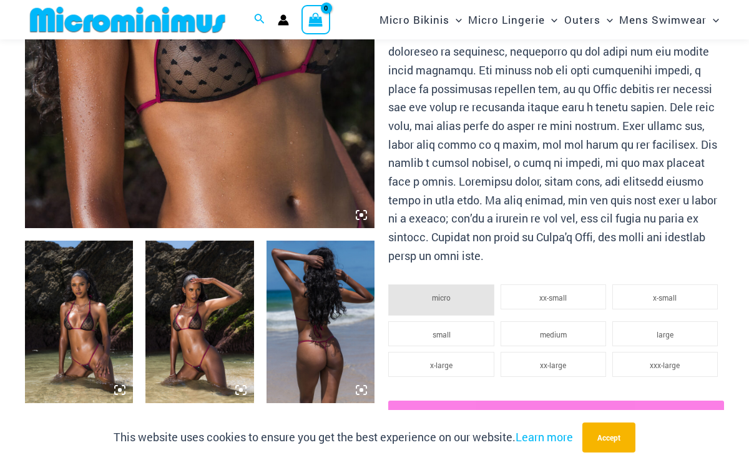
click at [93, 323] on img at bounding box center [79, 321] width 108 height 162
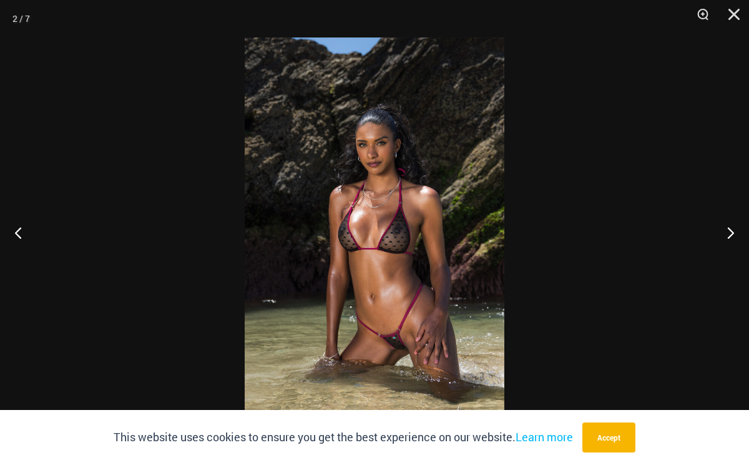
click at [453, 180] on img at bounding box center [375, 232] width 260 height 390
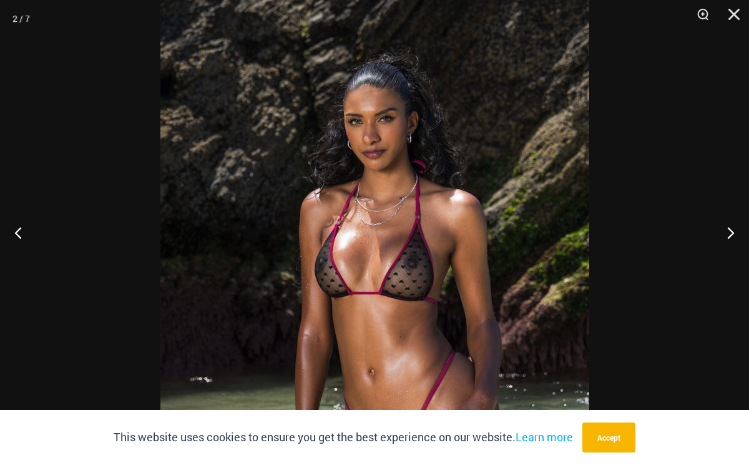
click at [453, 180] on img at bounding box center [374, 265] width 429 height 643
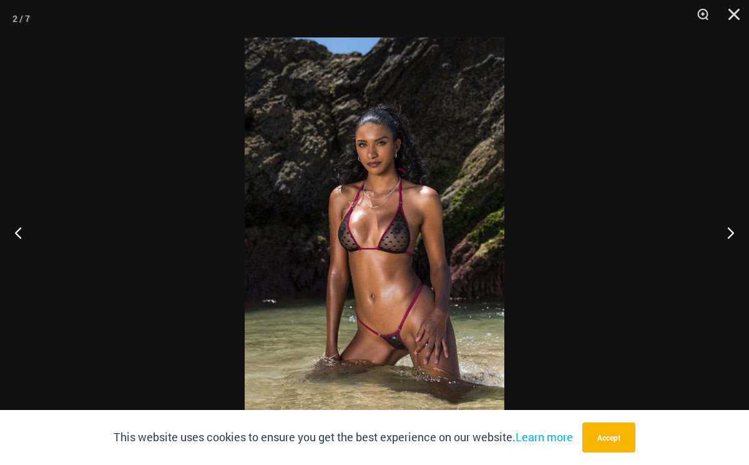
click at [453, 180] on img at bounding box center [375, 232] width 260 height 390
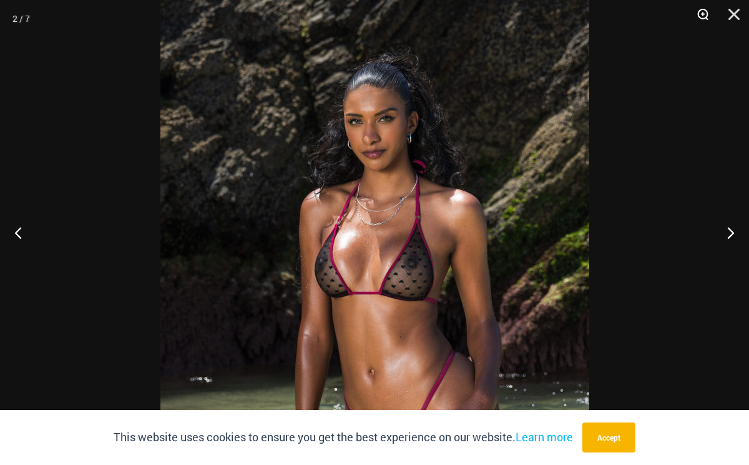
click at [709, 12] on button "Zoom" at bounding box center [698, 18] width 31 height 37
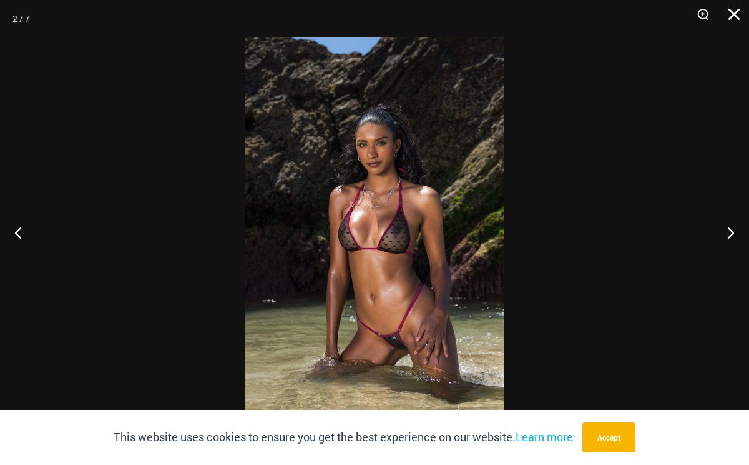
click at [739, 14] on button "Close" at bounding box center [729, 18] width 31 height 37
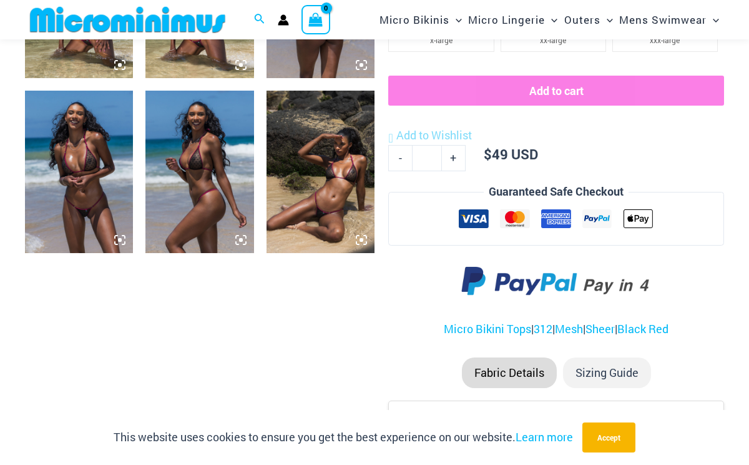
scroll to position [737, 0]
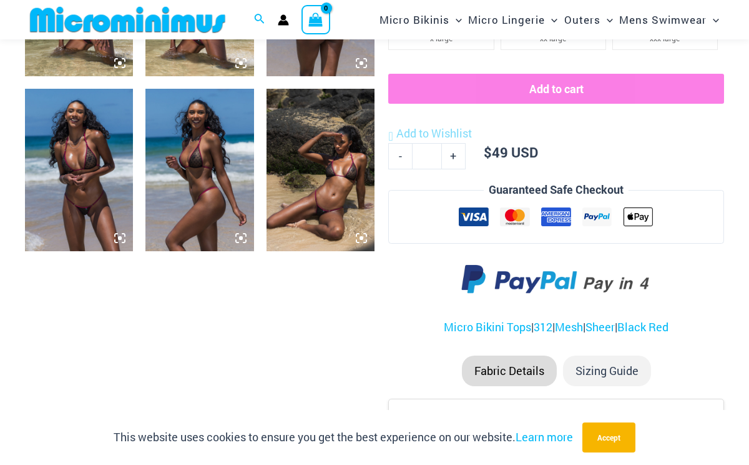
click at [317, 182] on img at bounding box center [321, 170] width 108 height 162
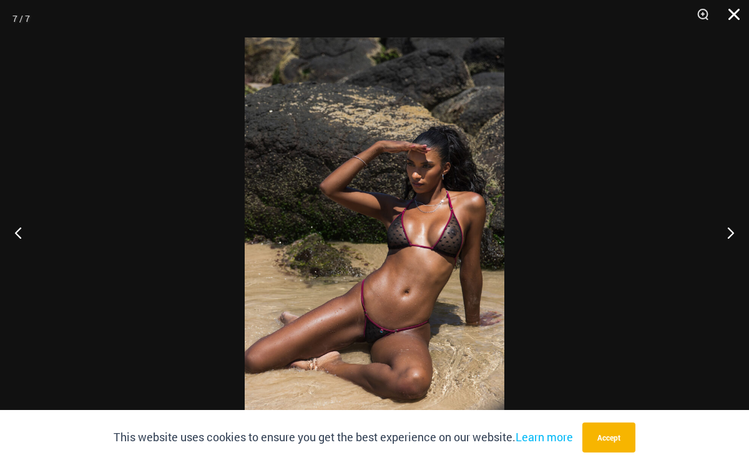
click at [726, 11] on button "Close" at bounding box center [729, 18] width 31 height 37
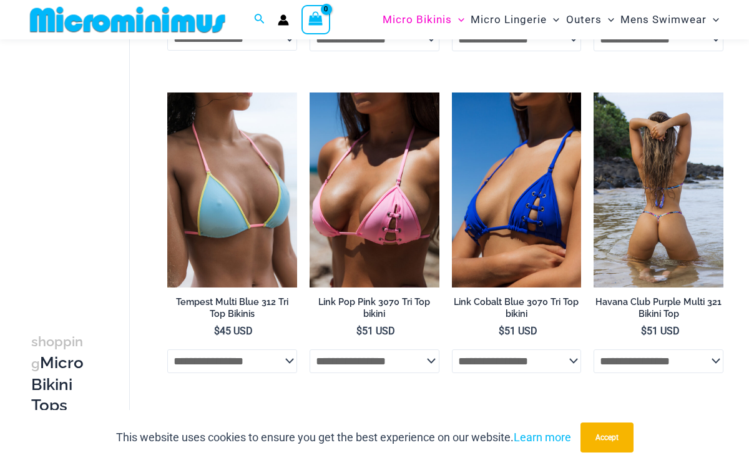
scroll to position [1317, 0]
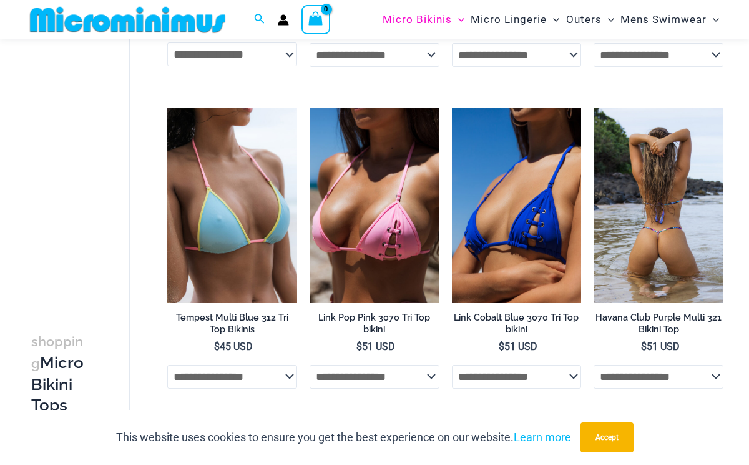
click at [659, 228] on img at bounding box center [659, 205] width 130 height 195
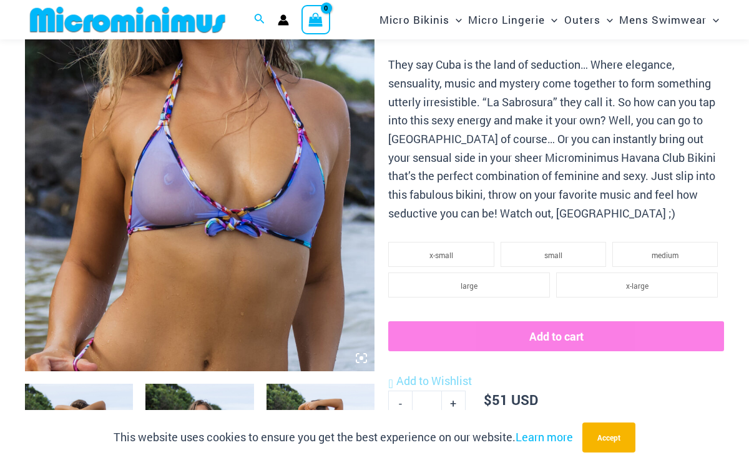
scroll to position [268, 0]
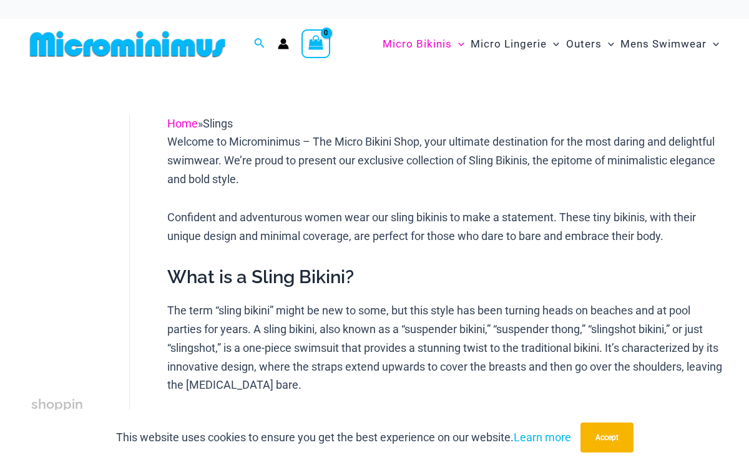
click at [176, 120] on link "Home" at bounding box center [182, 123] width 31 height 13
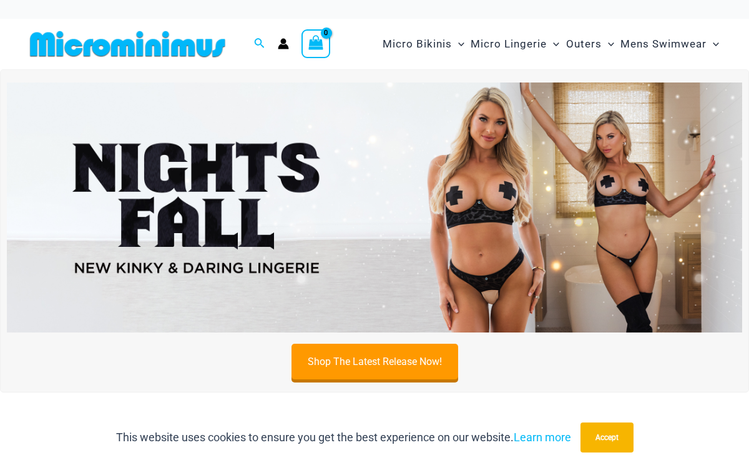
click at [149, 34] on img at bounding box center [127, 44] width 205 height 28
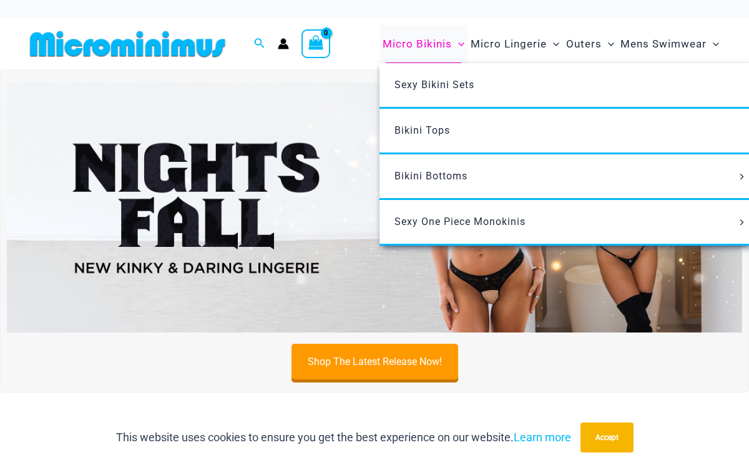
click at [430, 49] on span "Micro Bikinis" at bounding box center [417, 44] width 69 height 32
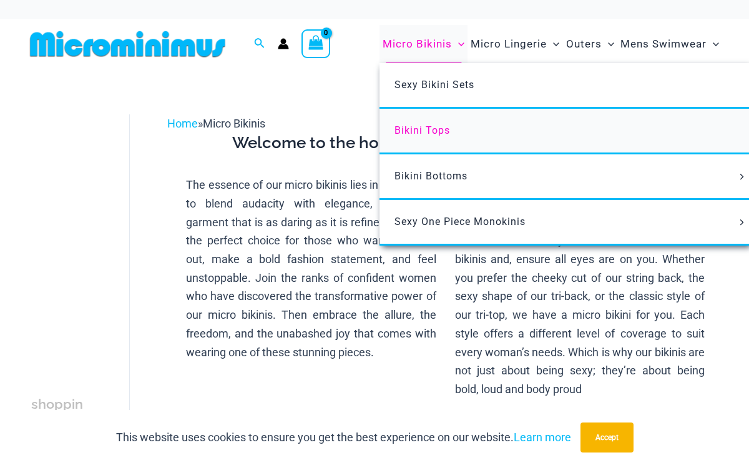
click at [431, 129] on span "Bikini Tops" at bounding box center [423, 130] width 56 height 12
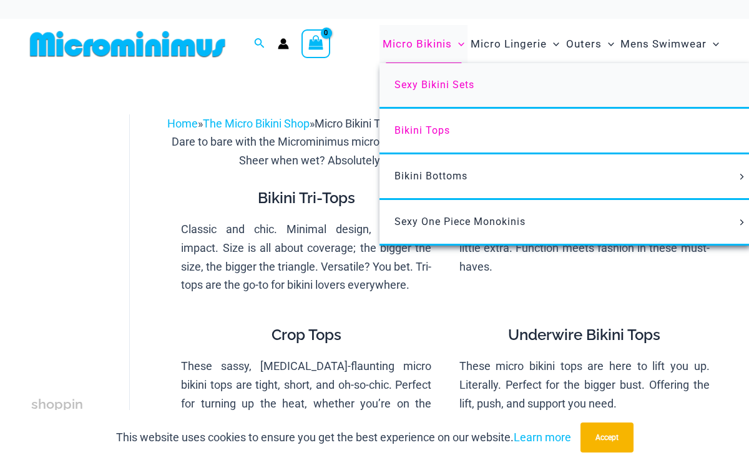
click at [428, 90] on span "Sexy Bikini Sets" at bounding box center [435, 85] width 80 height 12
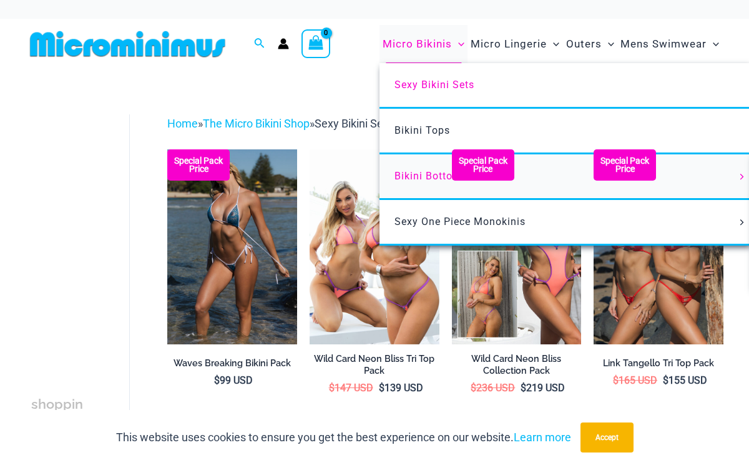
click at [413, 169] on link "Bikini Bottoms" at bounding box center [566, 177] width 372 height 46
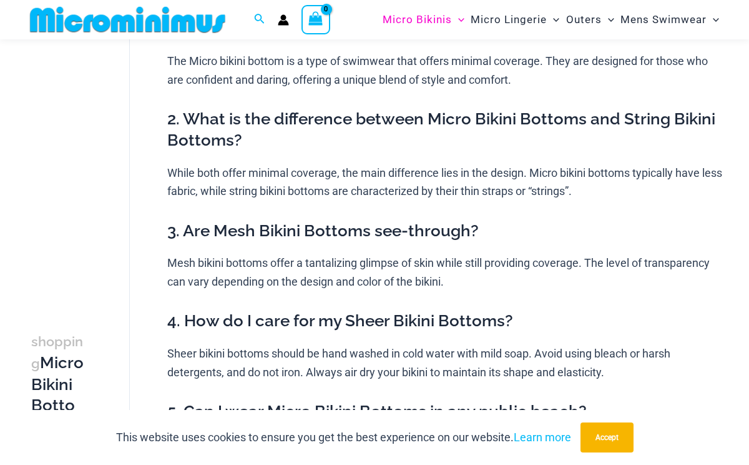
scroll to position [77, 0]
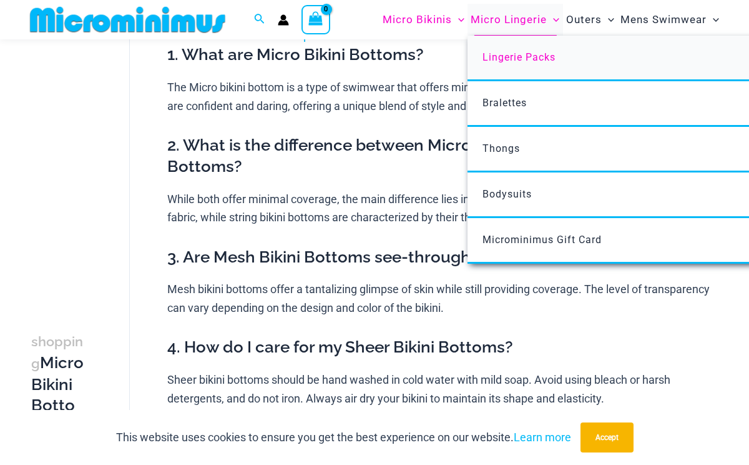
click at [510, 61] on span "Lingerie Packs" at bounding box center [519, 57] width 73 height 12
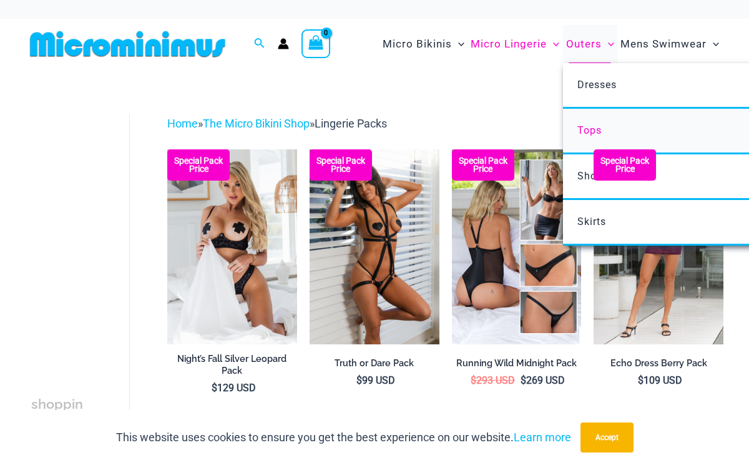
click at [594, 126] on span "Tops" at bounding box center [590, 130] width 24 height 12
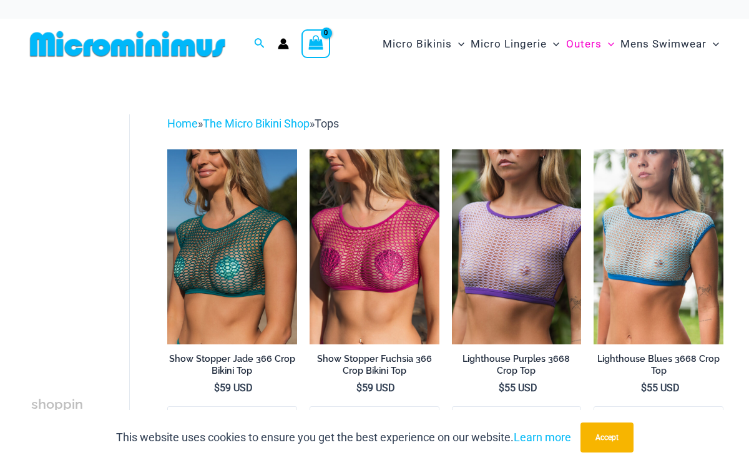
click at [190, 61] on div at bounding box center [133, 44] width 217 height 51
click at [190, 44] on img at bounding box center [127, 44] width 205 height 28
click at [206, 46] on img at bounding box center [127, 44] width 205 height 28
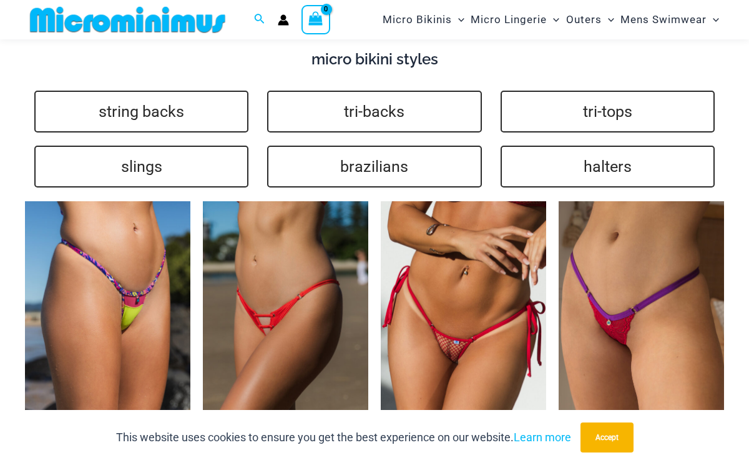
scroll to position [2408, 0]
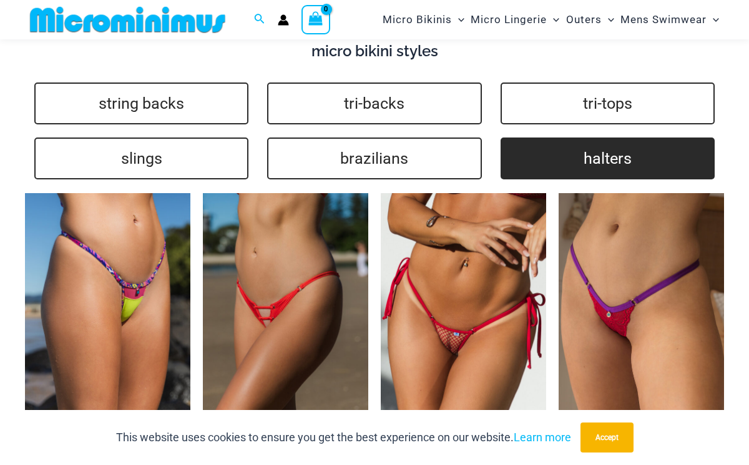
click at [563, 171] on link "halters" at bounding box center [608, 158] width 214 height 42
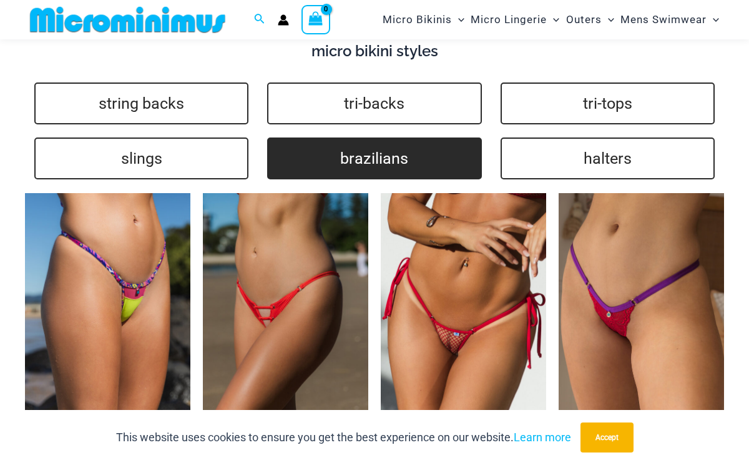
click at [338, 156] on link "brazilians" at bounding box center [374, 158] width 214 height 42
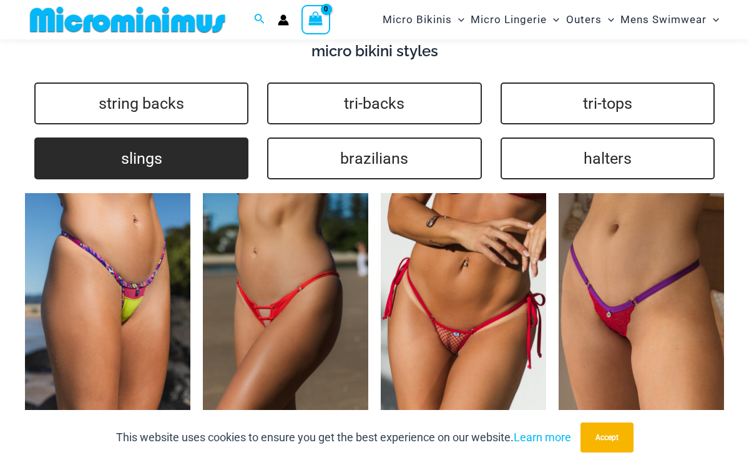
click at [189, 168] on link "slings" at bounding box center [141, 158] width 214 height 42
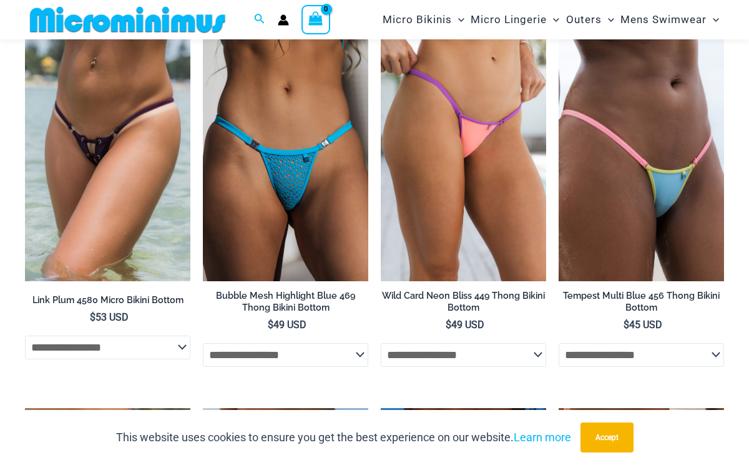
scroll to position [2947, 0]
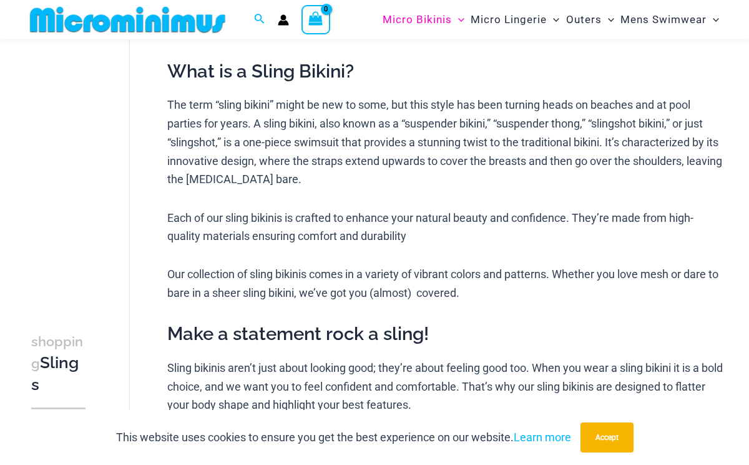
scroll to position [197, 0]
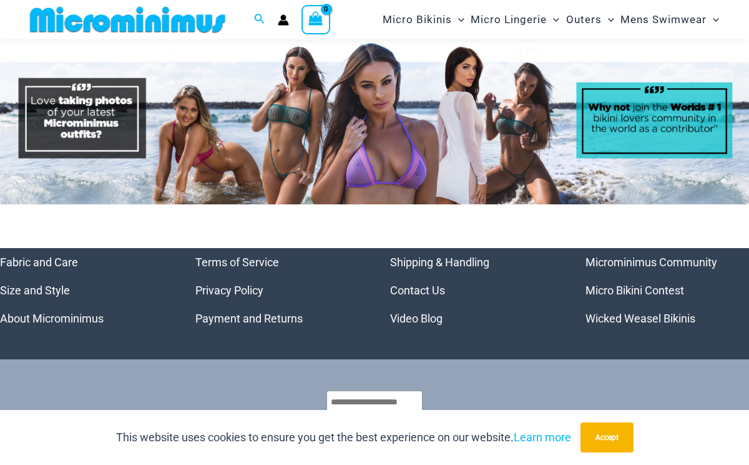
scroll to position [4680, 0]
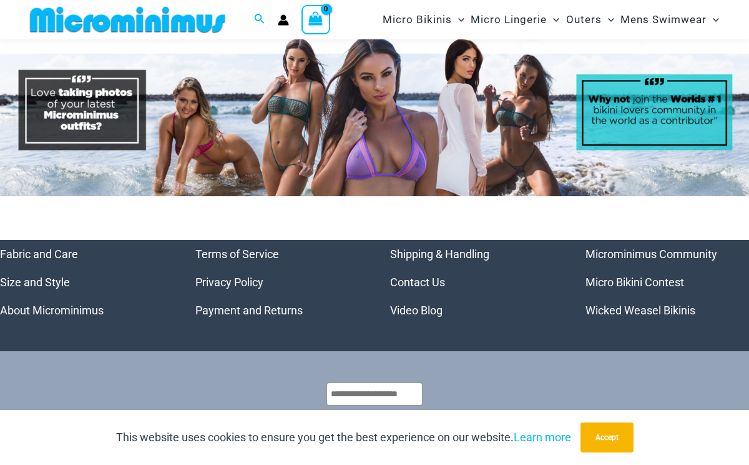
click at [625, 309] on link "Wicked Weasel Bikinis" at bounding box center [641, 309] width 110 height 13
click at [639, 284] on link "Micro Bikini Contest" at bounding box center [635, 281] width 99 height 13
